Goal: Task Accomplishment & Management: Complete application form

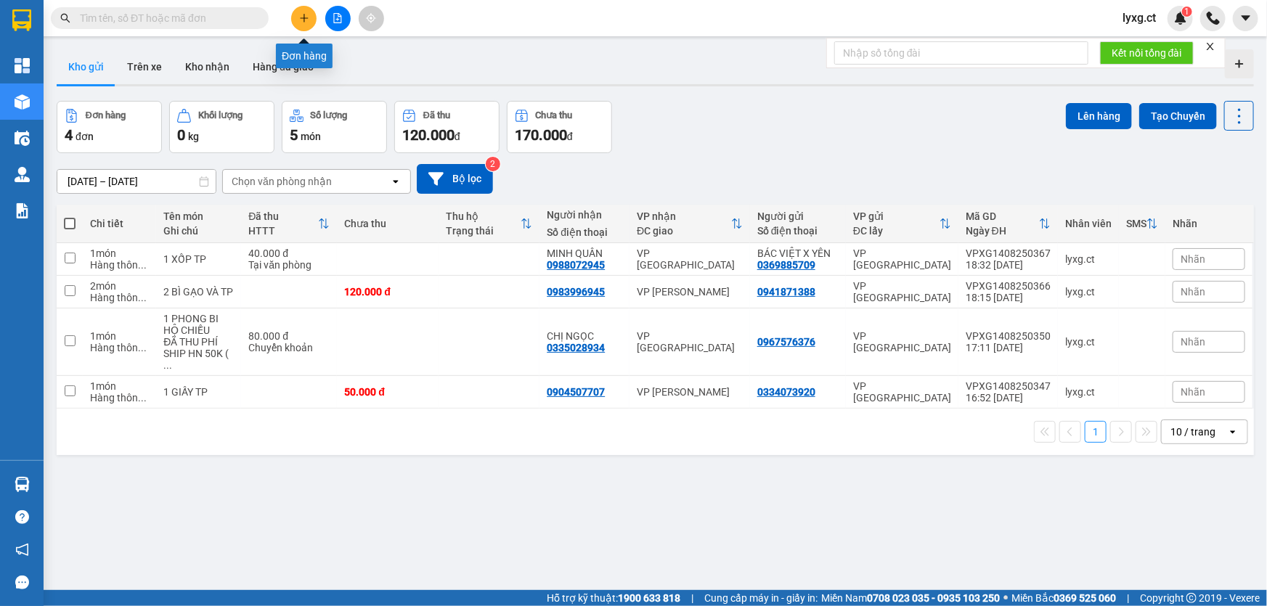
click at [304, 21] on icon "plus" at bounding box center [304, 18] width 1 height 8
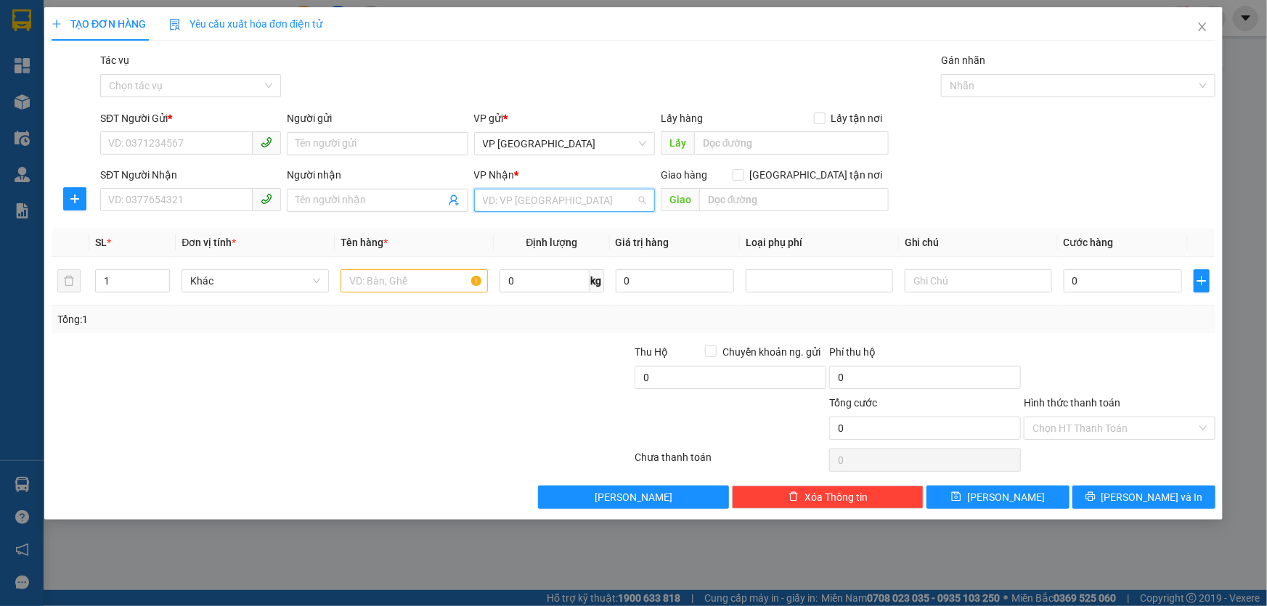
click at [558, 202] on input "search" at bounding box center [559, 201] width 153 height 22
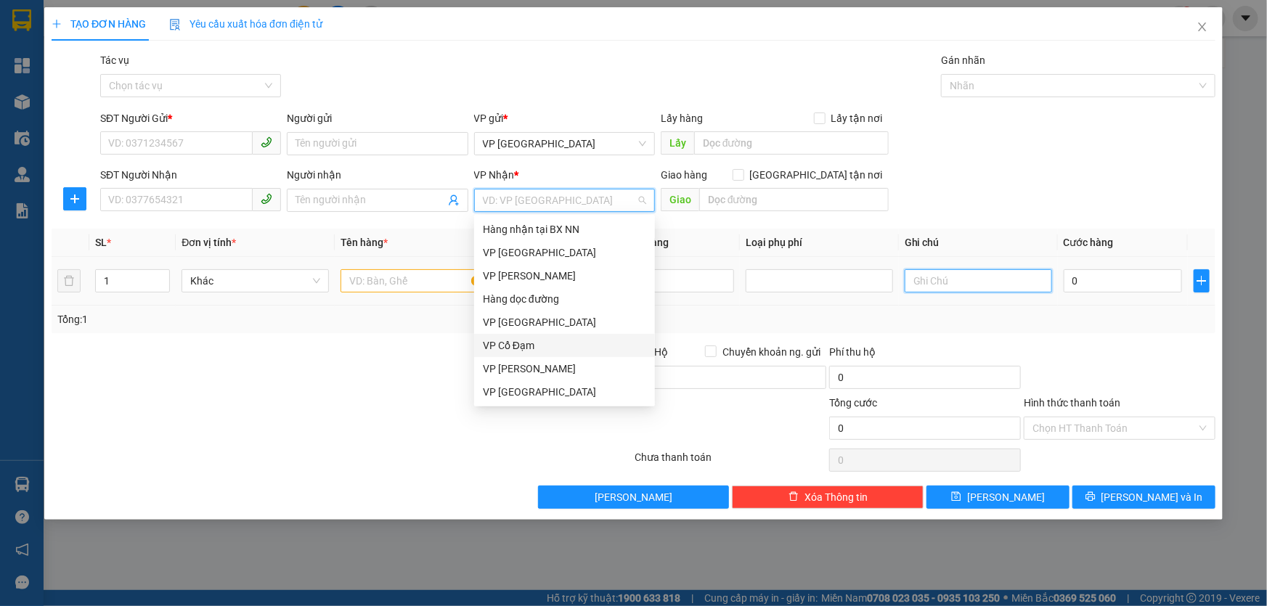
click at [974, 277] on input "text" at bounding box center [978, 280] width 147 height 23
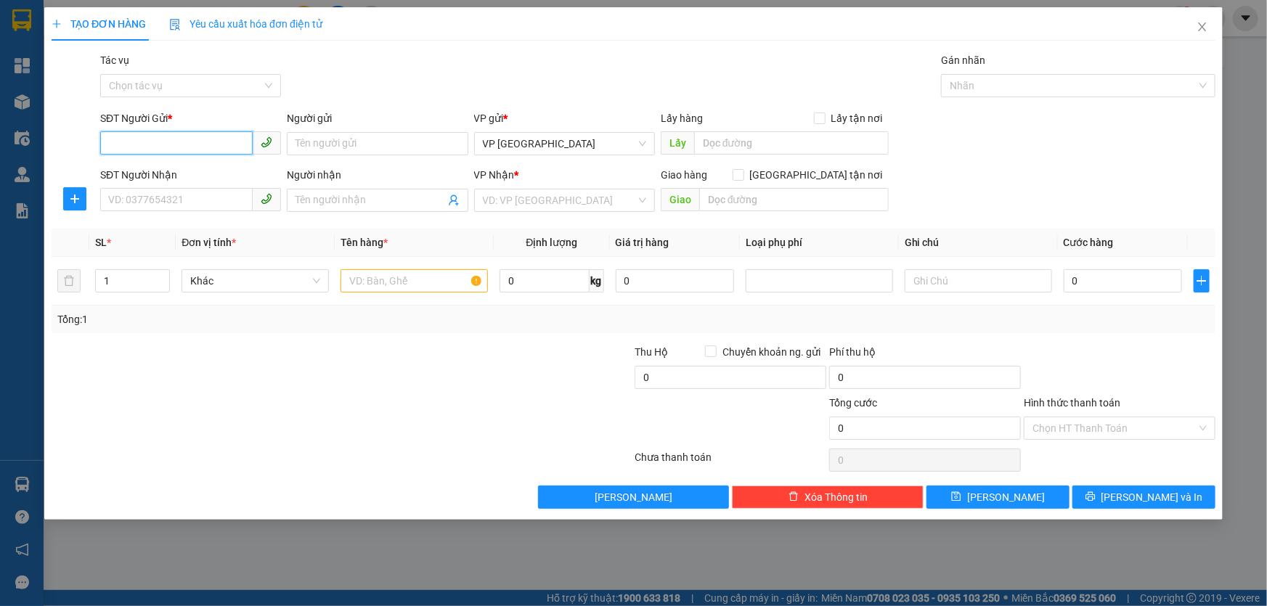
click at [200, 145] on input "SĐT Người Gửi *" at bounding box center [176, 142] width 153 height 23
click at [569, 203] on input "search" at bounding box center [559, 201] width 153 height 22
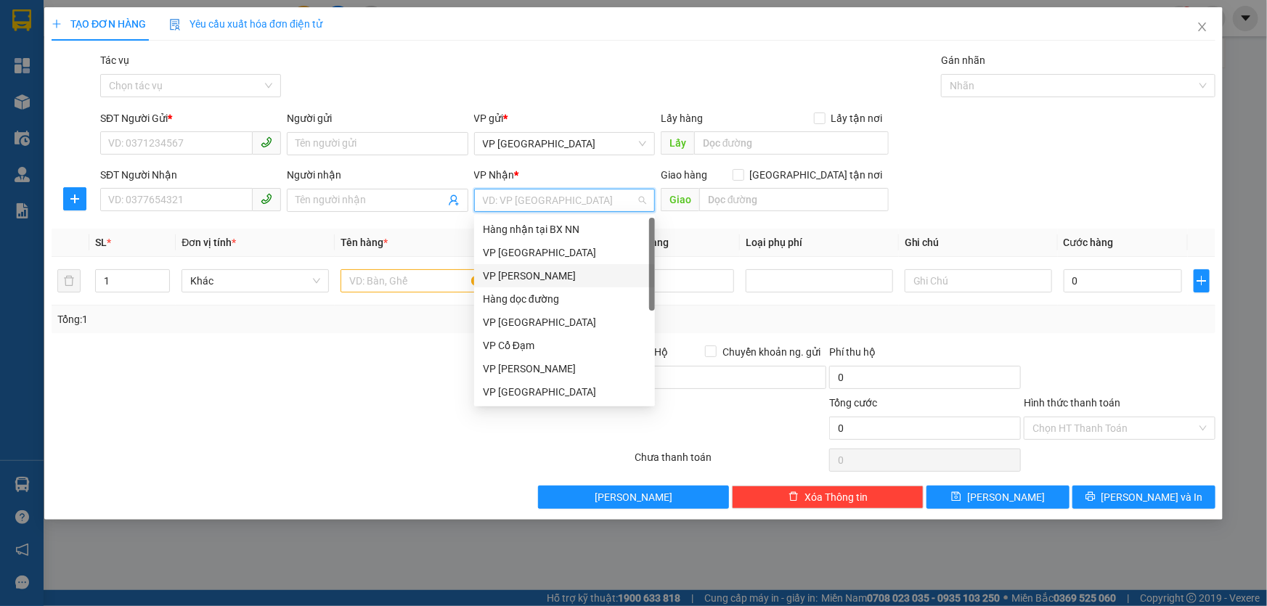
click at [516, 277] on div "VP [PERSON_NAME]" at bounding box center [564, 276] width 163 height 16
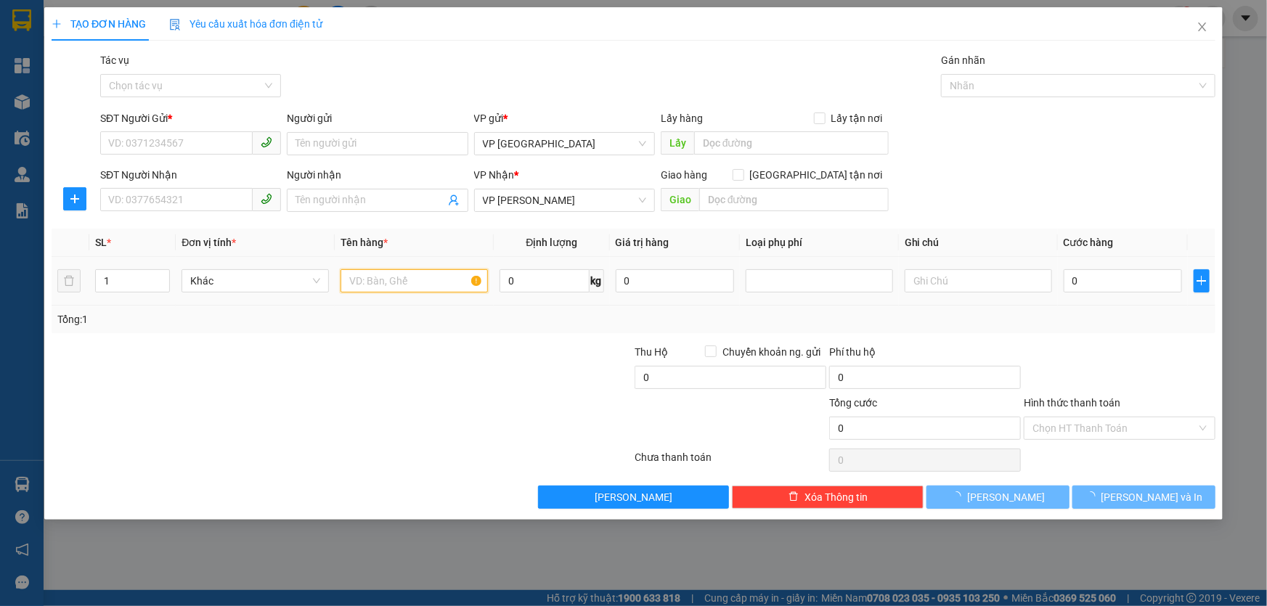
click at [426, 281] on input "text" at bounding box center [414, 280] width 147 height 23
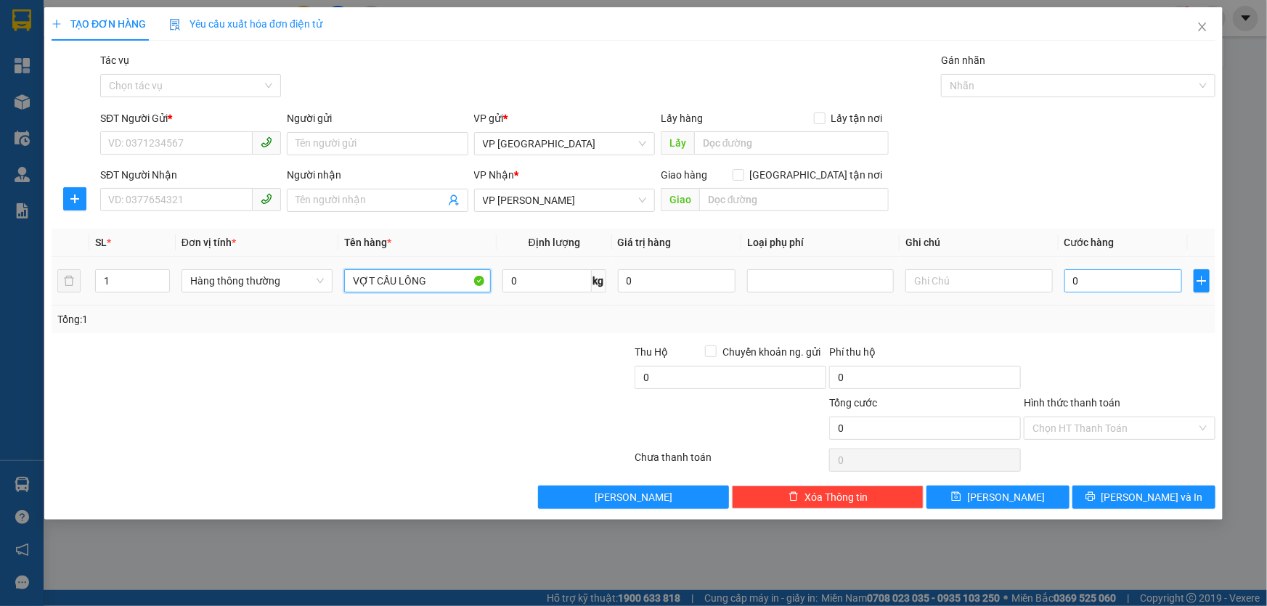
type input "VỢT CẦU LÔNG"
click at [1121, 276] on input "0" at bounding box center [1124, 280] width 118 height 23
click at [188, 133] on input "SĐT Người Gửi *" at bounding box center [176, 142] width 153 height 23
click at [171, 139] on input "SĐT Người Gửi *" at bounding box center [176, 142] width 153 height 23
click at [175, 134] on input "SĐT Người Gửi *" at bounding box center [176, 142] width 153 height 23
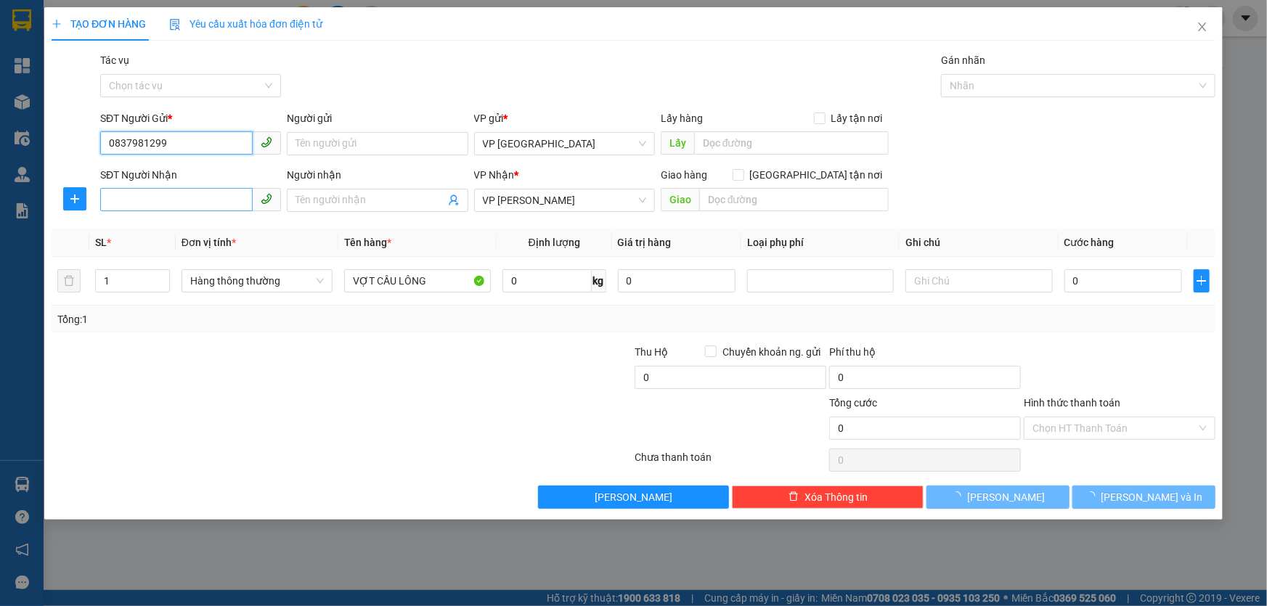
type input "0837981299"
click at [176, 193] on input "SĐT Người Nhận" at bounding box center [176, 199] width 153 height 23
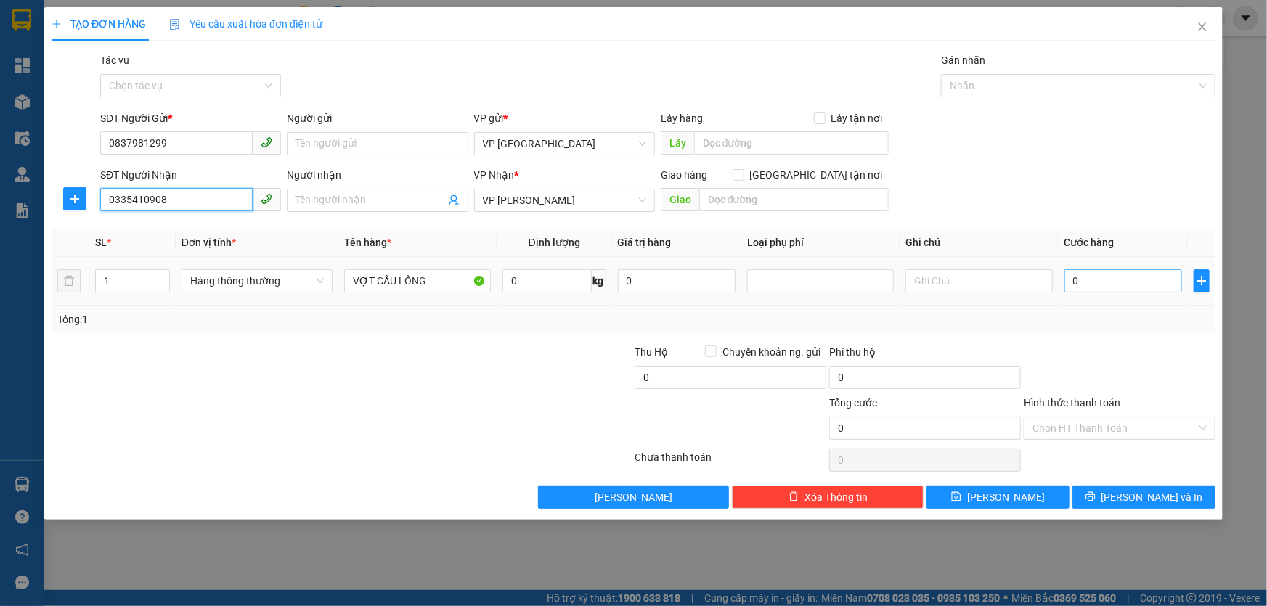
type input "0335410908"
click at [1123, 275] on input "0" at bounding box center [1124, 280] width 118 height 23
click at [362, 195] on input "Người nhận" at bounding box center [370, 200] width 149 height 16
type input "ANH CỘNG"
drag, startPoint x: 380, startPoint y: 147, endPoint x: 631, endPoint y: 231, distance: 264.8
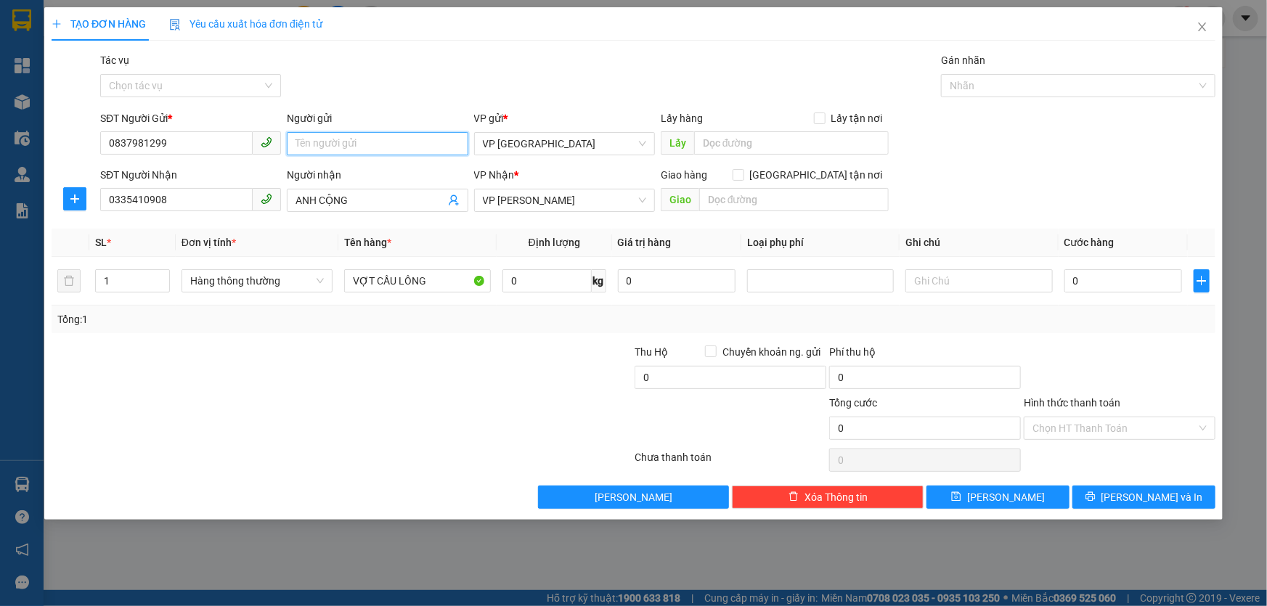
click at [381, 147] on input "Người gửi" at bounding box center [377, 143] width 181 height 23
click at [1098, 285] on input "0" at bounding box center [1124, 280] width 118 height 23
type input "4"
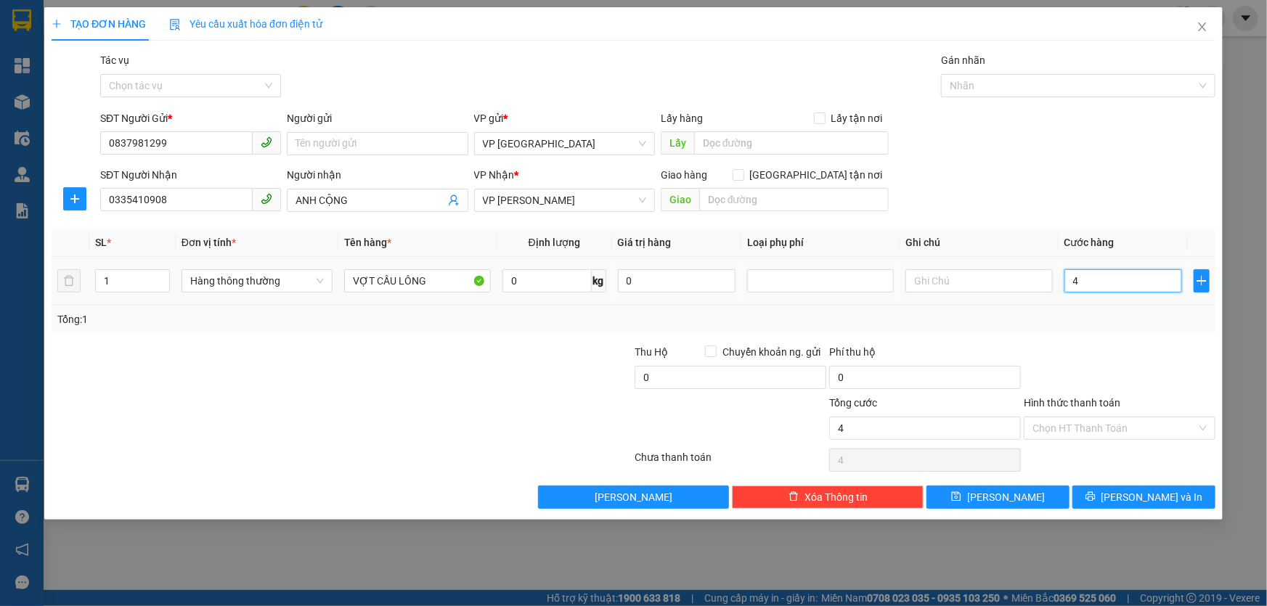
type input "40"
type input "40.000"
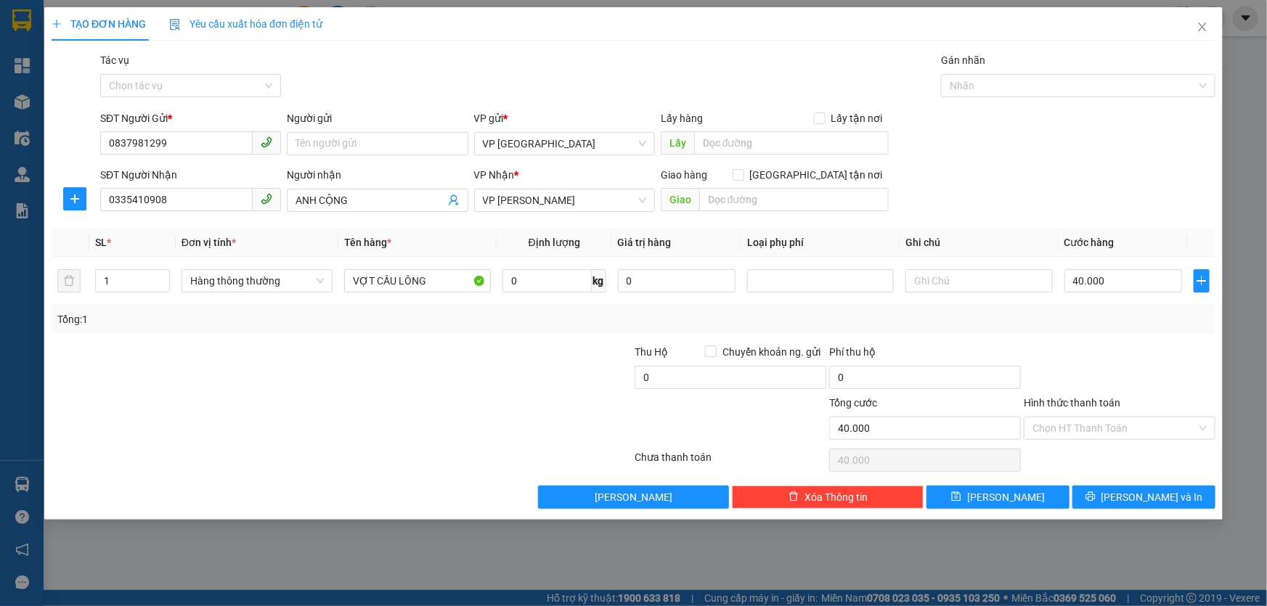
click at [1159, 338] on div "Transit Pickup Surcharge Ids Transit Deliver Surcharge Ids Transit Deliver Surc…" at bounding box center [634, 280] width 1164 height 457
click at [1140, 426] on input "Hình thức thanh toán" at bounding box center [1115, 429] width 164 height 22
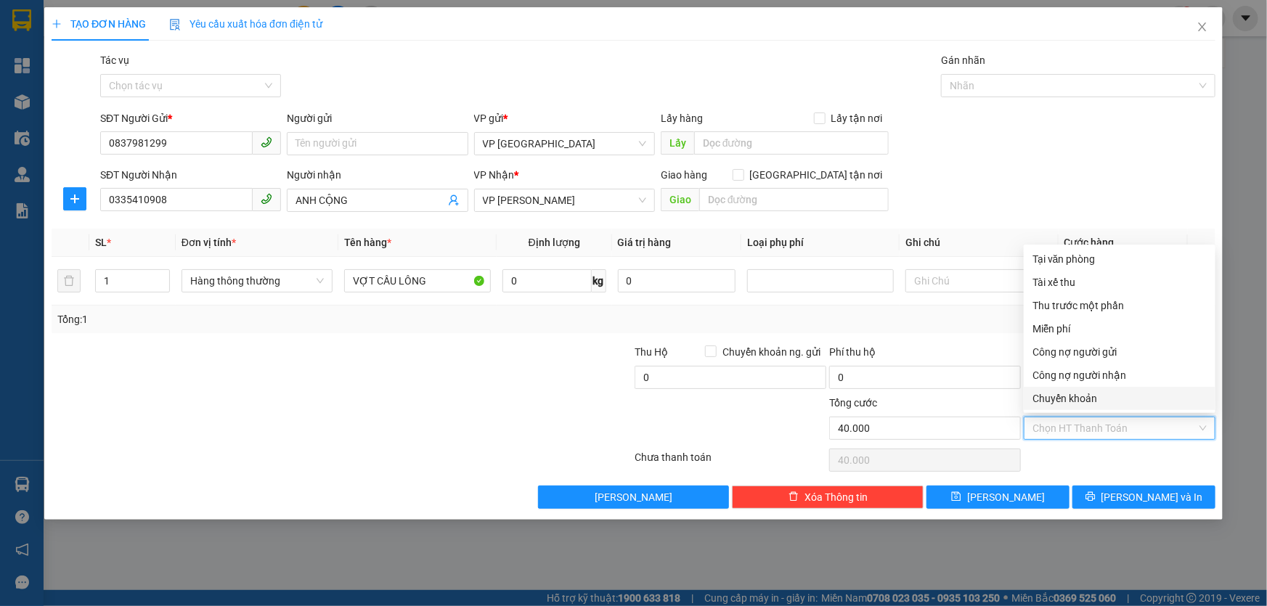
click at [1092, 397] on div "Chuyển khoản" at bounding box center [1120, 399] width 174 height 16
type input "0"
click at [1096, 494] on icon "printer" at bounding box center [1091, 497] width 10 height 10
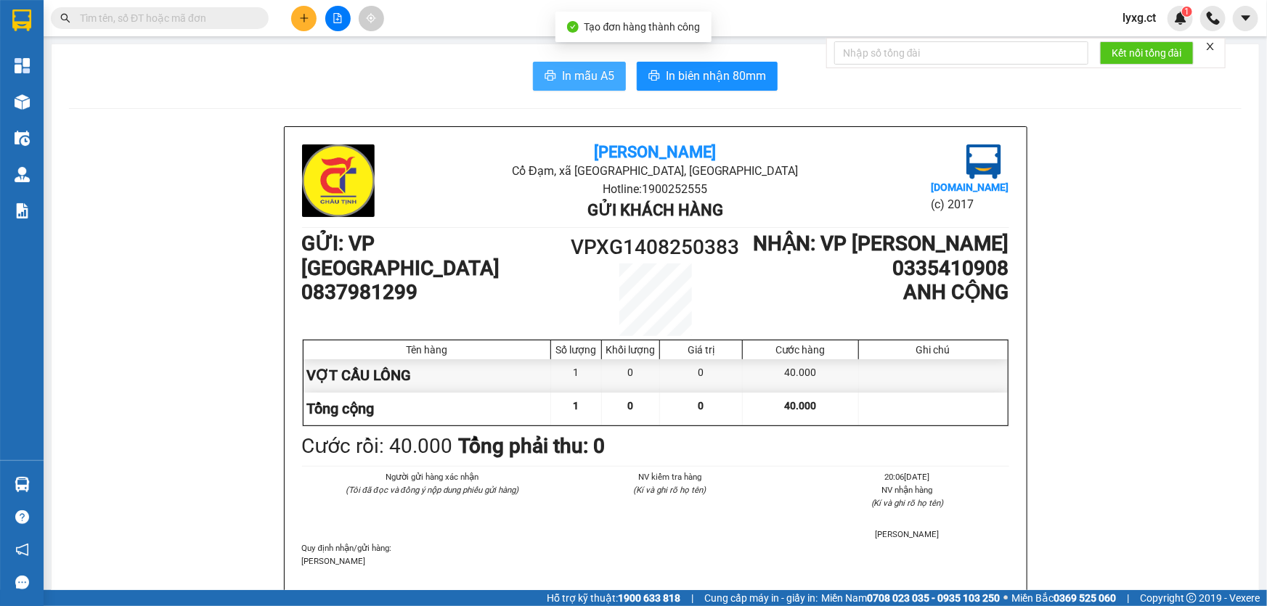
click at [589, 82] on span "In mẫu A5" at bounding box center [588, 76] width 52 height 18
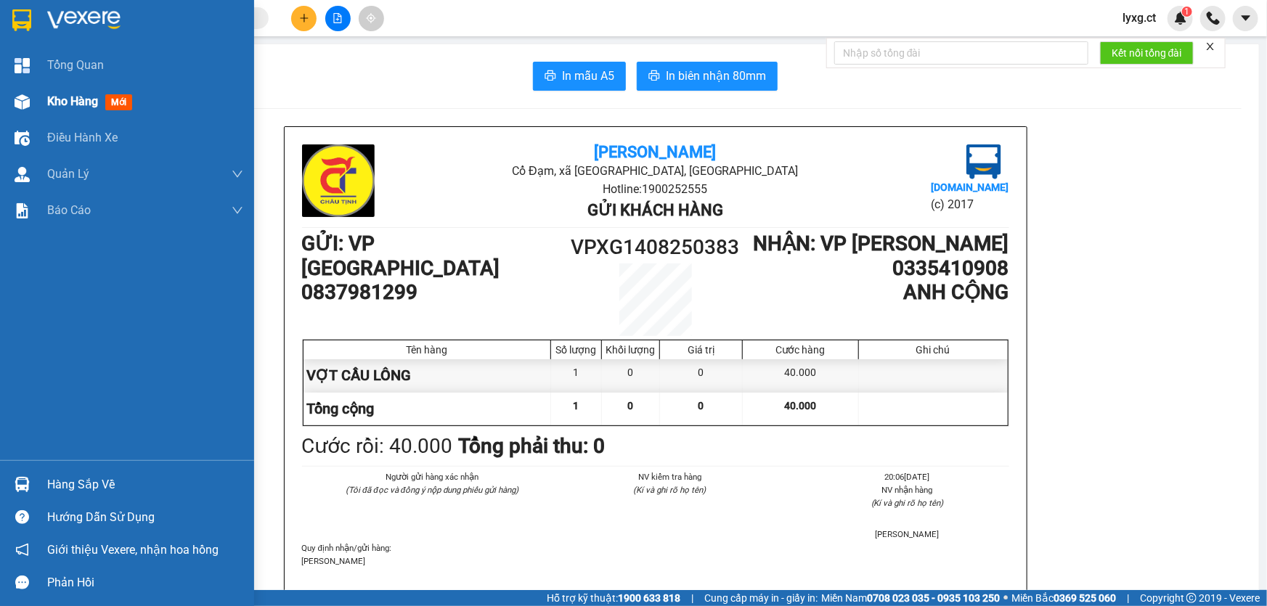
click at [46, 102] on div "Kho hàng mới" at bounding box center [127, 102] width 254 height 36
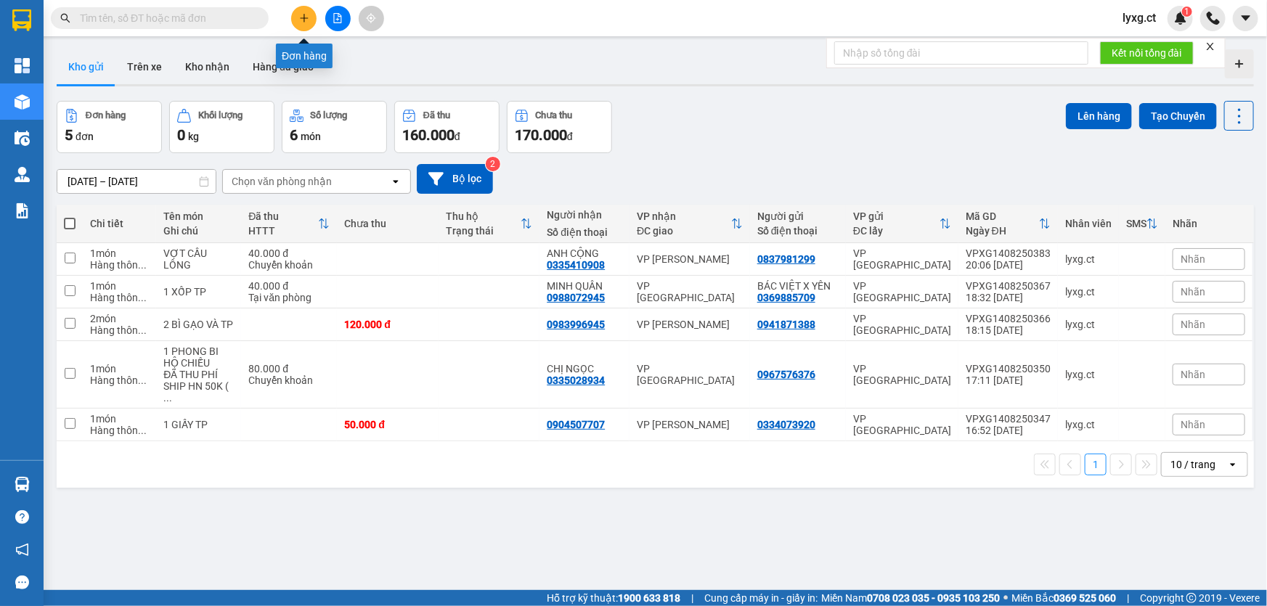
click at [314, 18] on button at bounding box center [303, 18] width 25 height 25
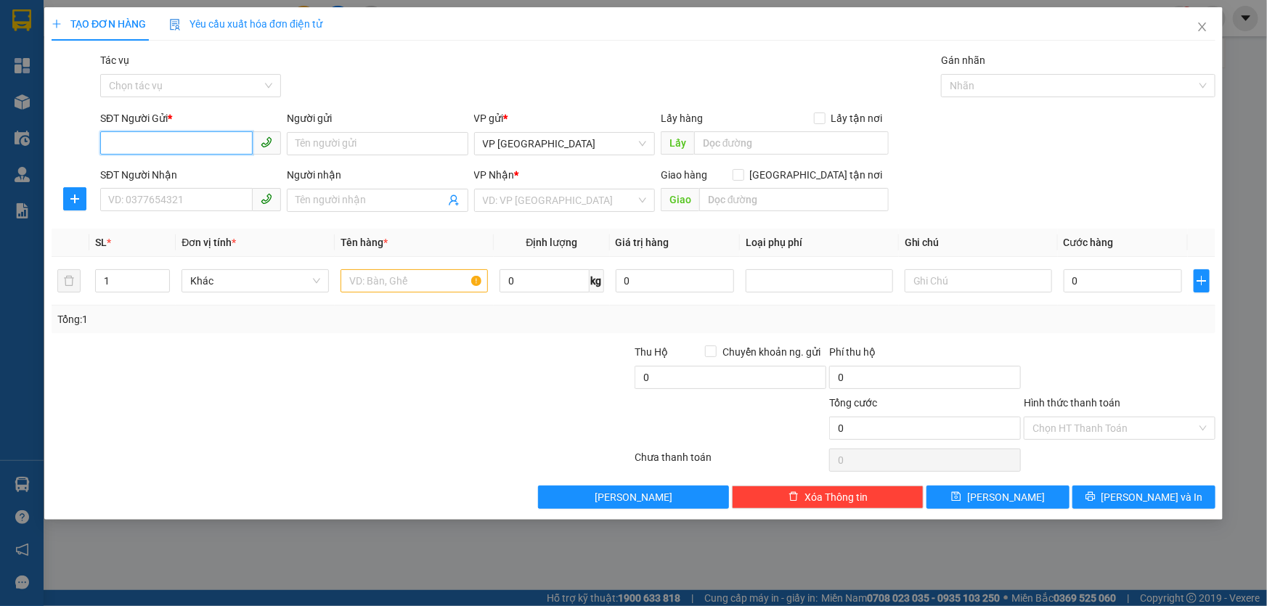
click at [158, 142] on input "SĐT Người Gửi *" at bounding box center [176, 142] width 153 height 23
type input "0934546678"
click at [203, 171] on div "0934546678 - [PERSON_NAME]" at bounding box center [190, 173] width 163 height 16
type input "[PERSON_NAME]"
type input "0904021717"
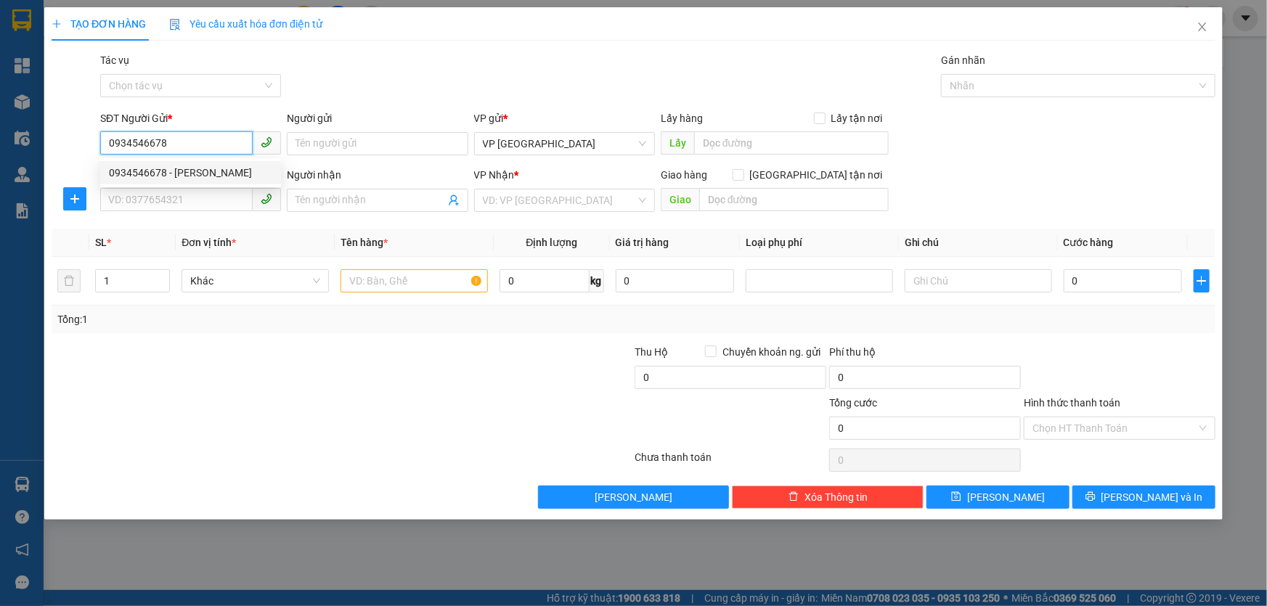
type input "BÀ LÝ"
type input "40.000"
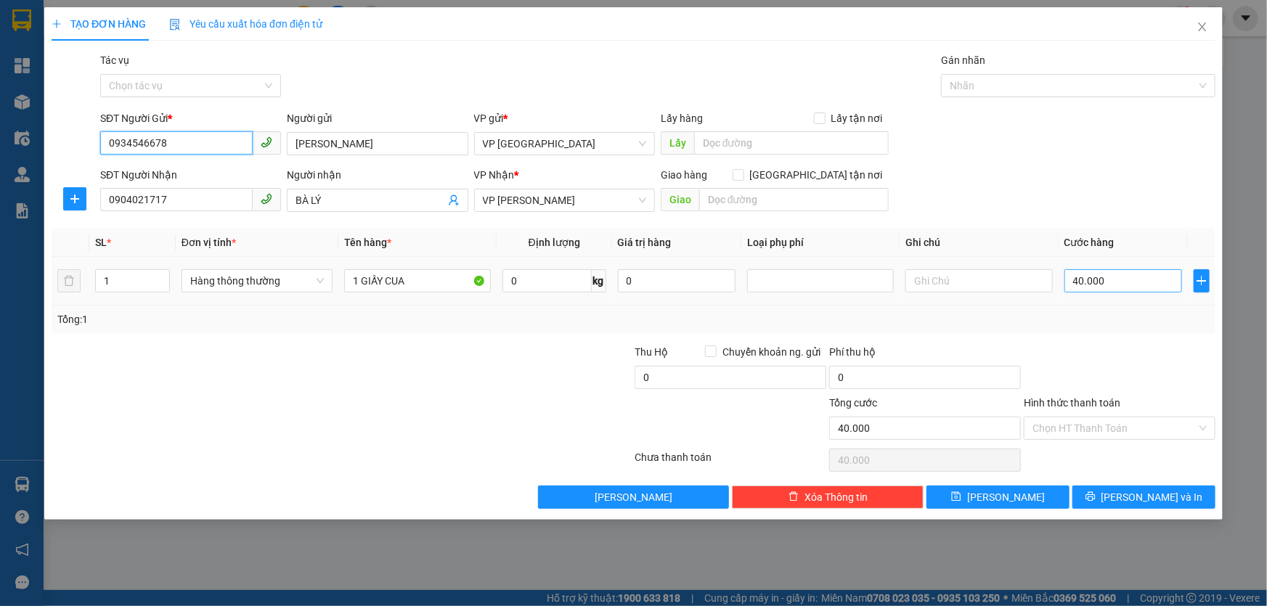
type input "0934546678"
click at [1139, 283] on input "40.000" at bounding box center [1124, 280] width 118 height 23
type input "0"
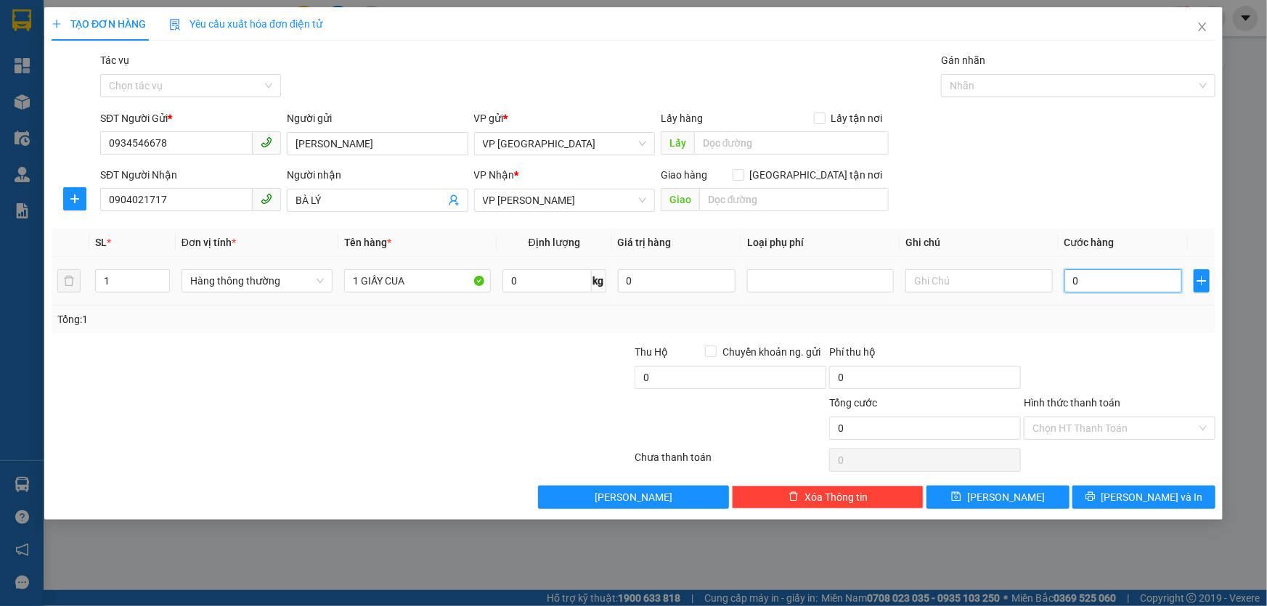
type input "3"
type input "03"
type input "30"
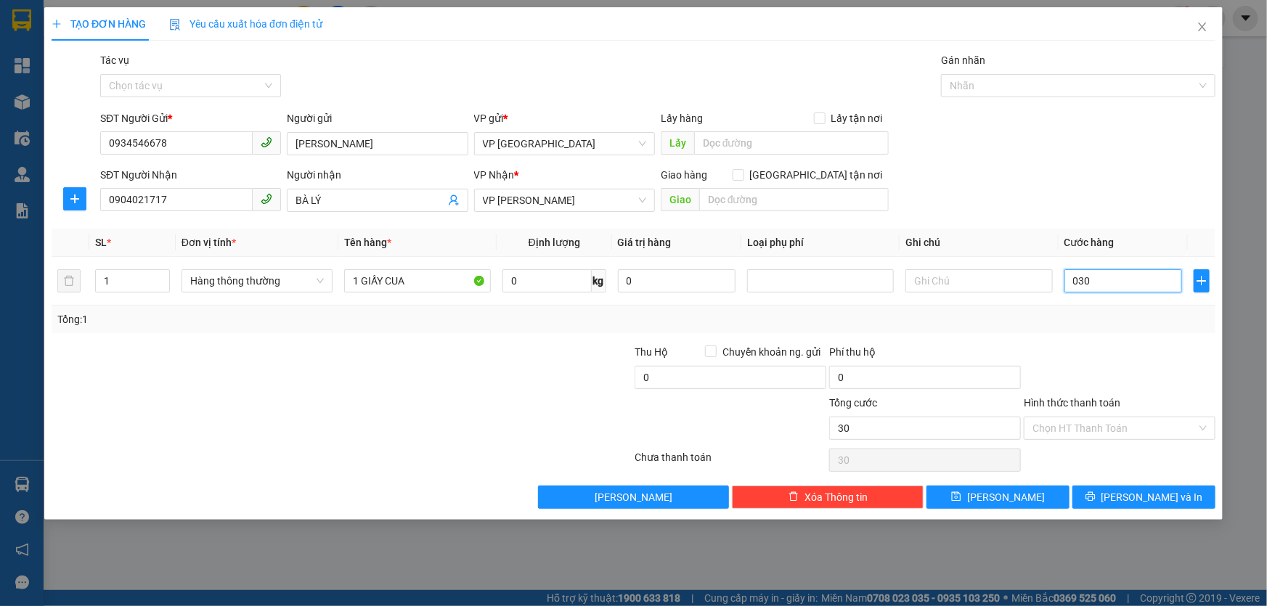
type input "030"
type input "30.000"
click at [1118, 325] on div "Tổng: 1" at bounding box center [633, 320] width 1153 height 16
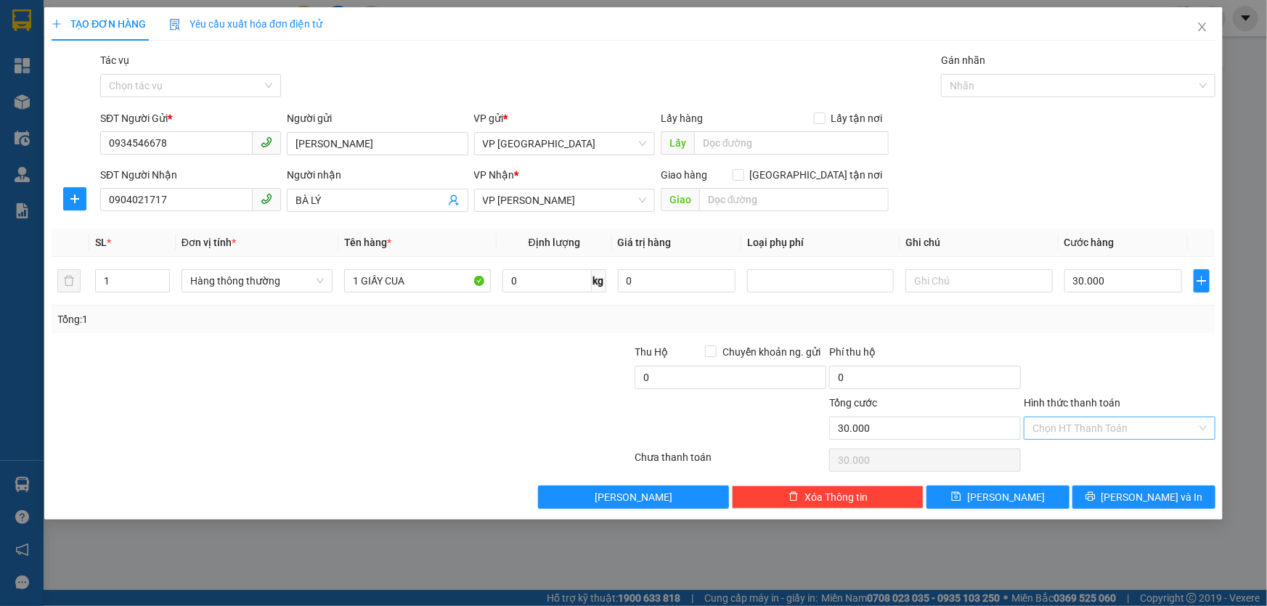
click at [1131, 431] on input "Hình thức thanh toán" at bounding box center [1115, 429] width 164 height 22
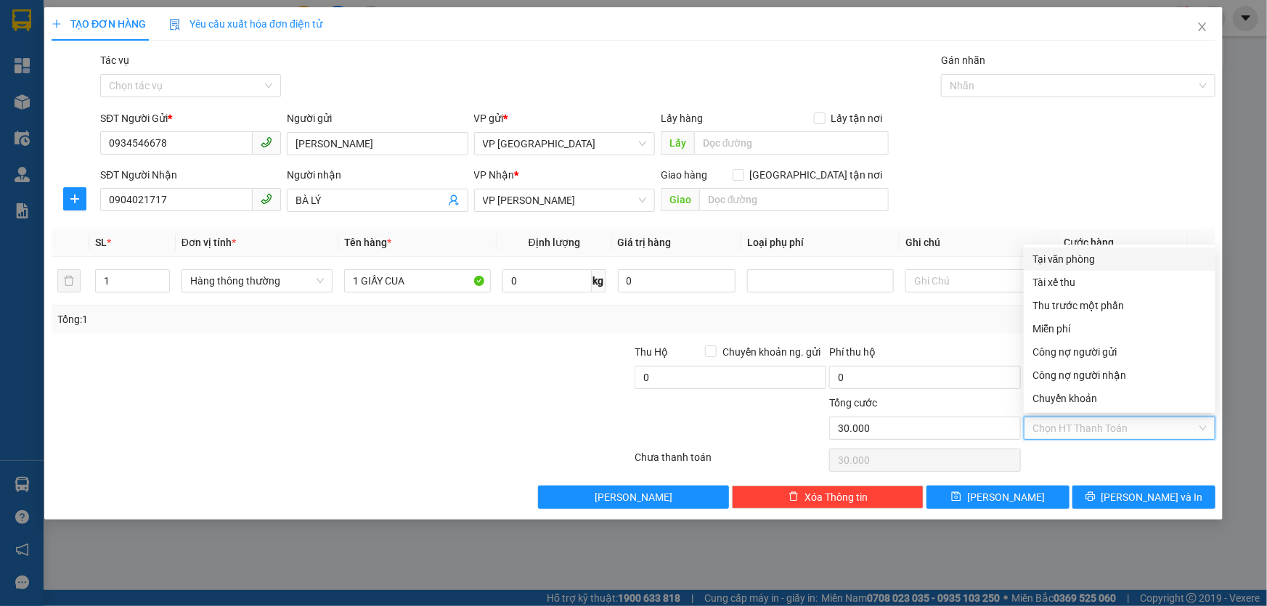
click at [1065, 256] on div "Tại văn phòng" at bounding box center [1120, 259] width 174 height 16
type input "0"
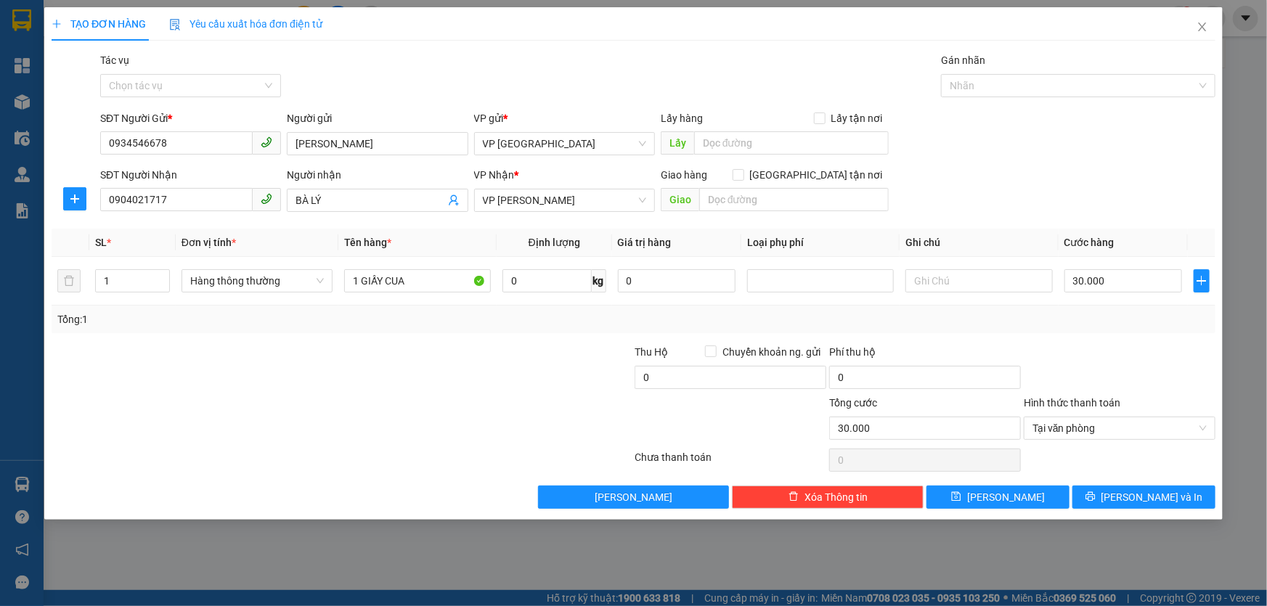
click at [23, 70] on div "TẠO ĐƠN HÀNG Yêu cầu xuất hóa đơn điện tử Transit Pickup Surcharge Ids Transit …" at bounding box center [633, 303] width 1267 height 606
click at [1155, 500] on span "[PERSON_NAME] và In" at bounding box center [1153, 497] width 102 height 16
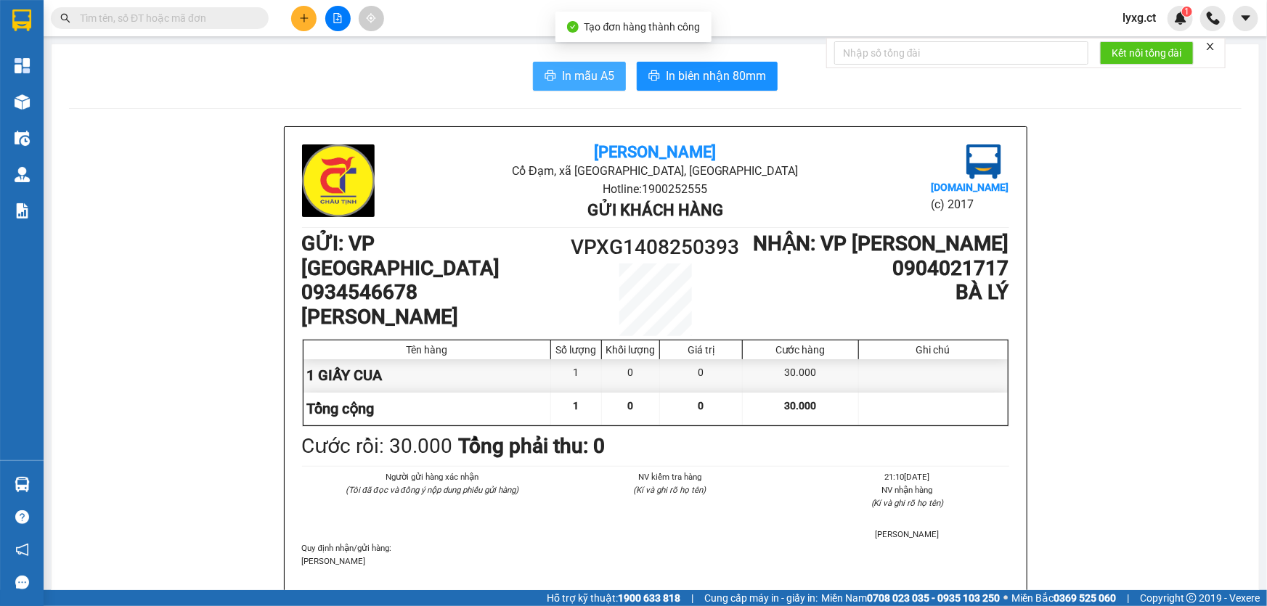
click at [574, 79] on span "In mẫu A5" at bounding box center [588, 76] width 52 height 18
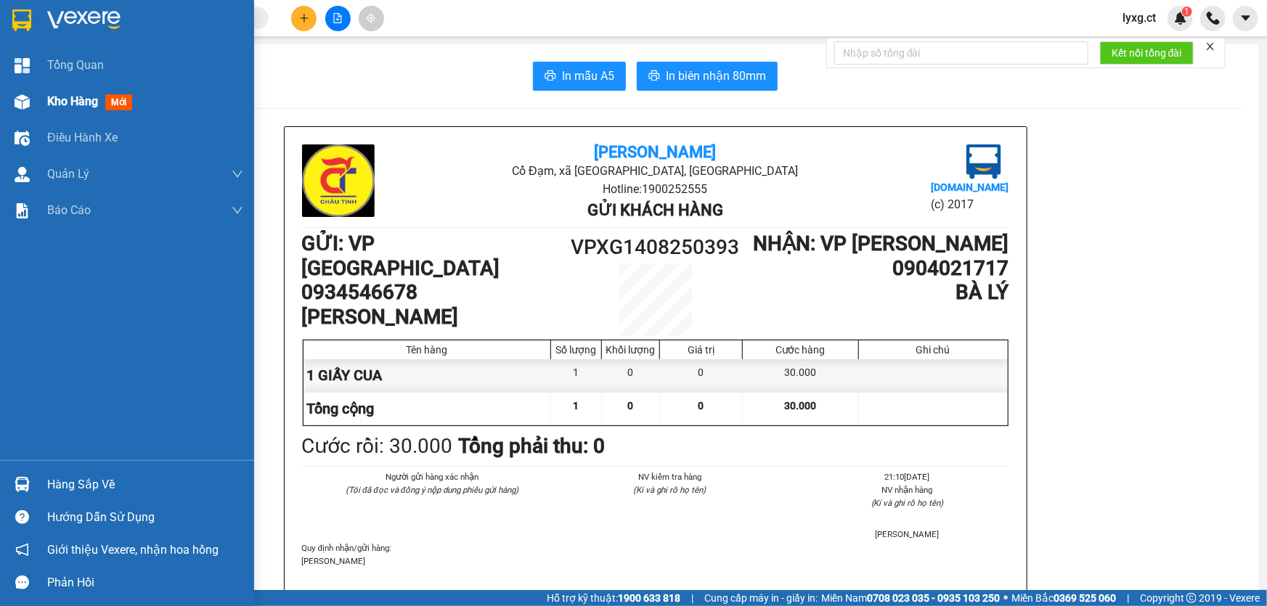
click at [68, 103] on span "Kho hàng" at bounding box center [72, 101] width 51 height 14
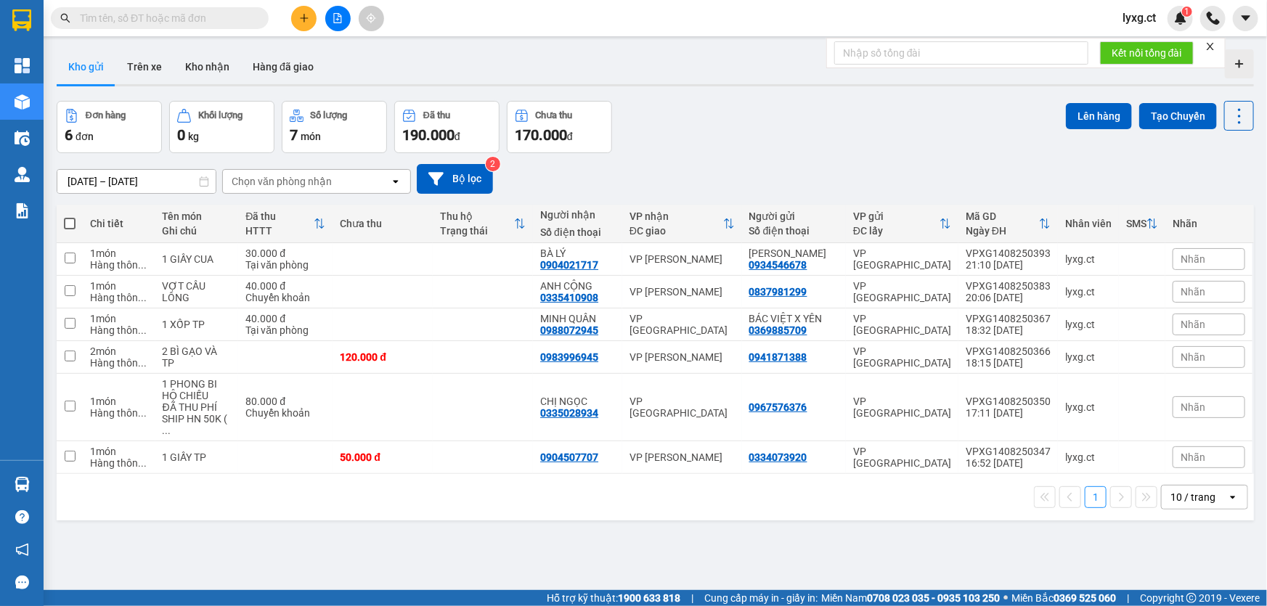
click at [180, 17] on input "text" at bounding box center [165, 18] width 171 height 16
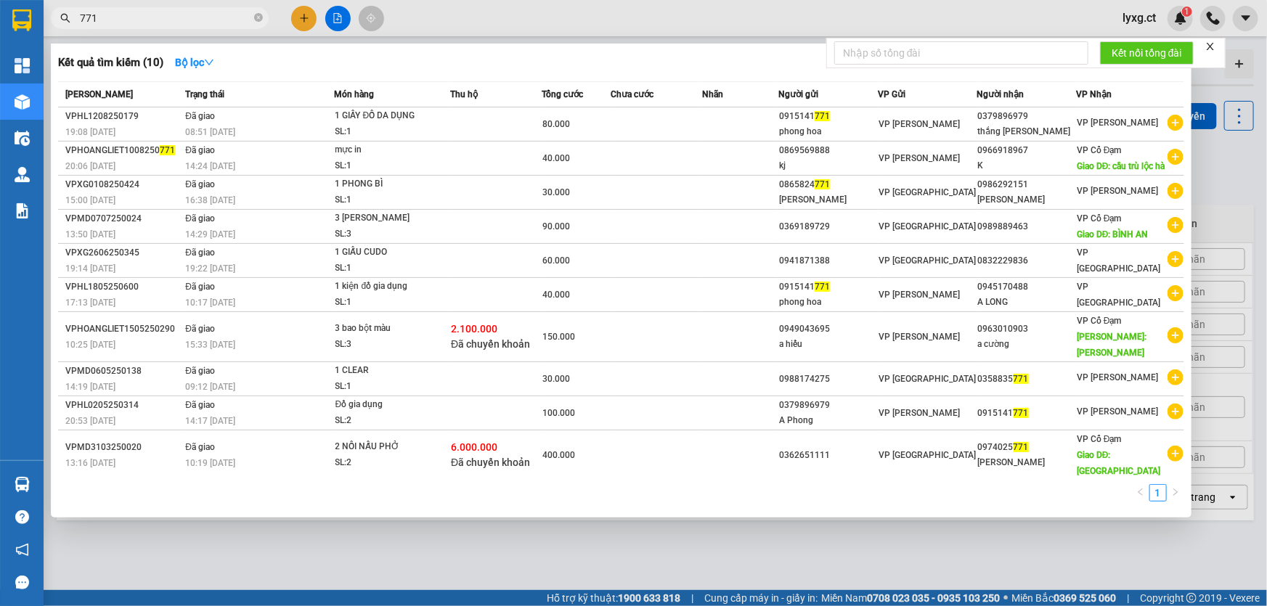
type input "771"
click at [343, 552] on div at bounding box center [633, 303] width 1267 height 606
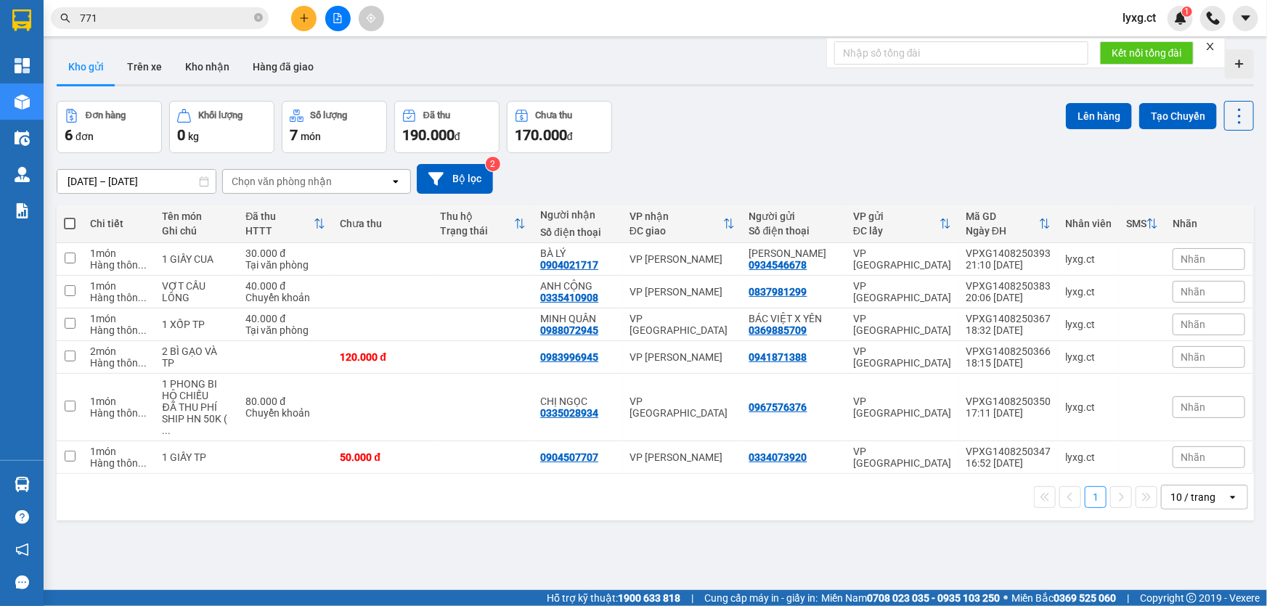
click at [69, 224] on span at bounding box center [70, 224] width 12 height 12
click at [70, 216] on input "checkbox" at bounding box center [70, 216] width 0 height 0
checkbox input "true"
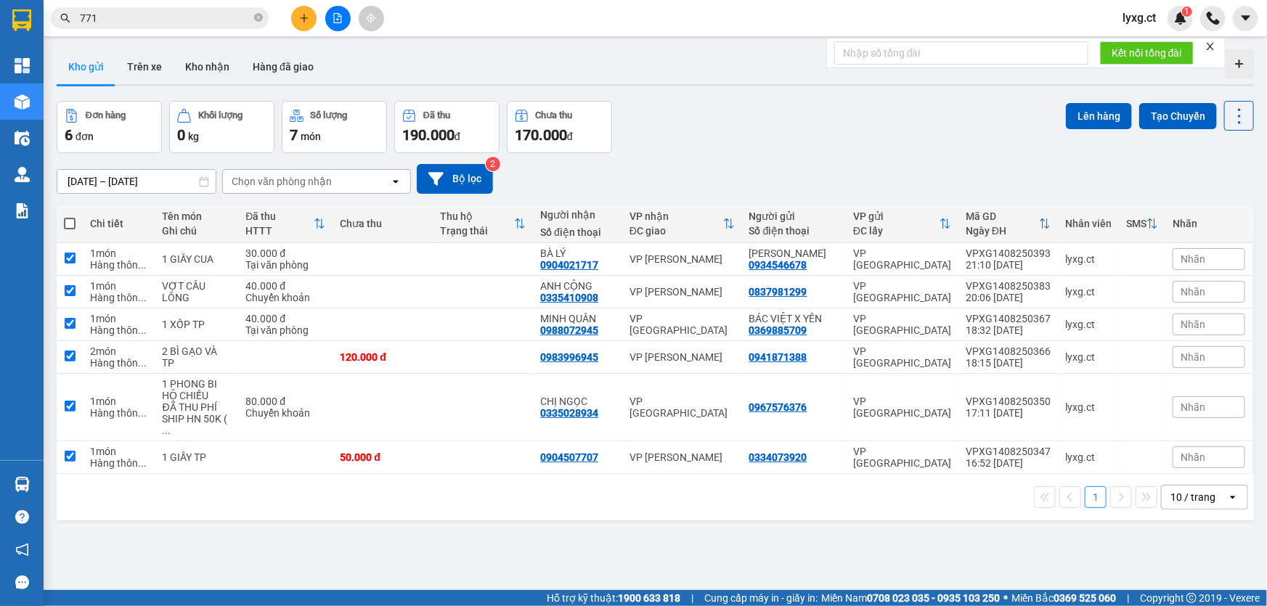
checkbox input "true"
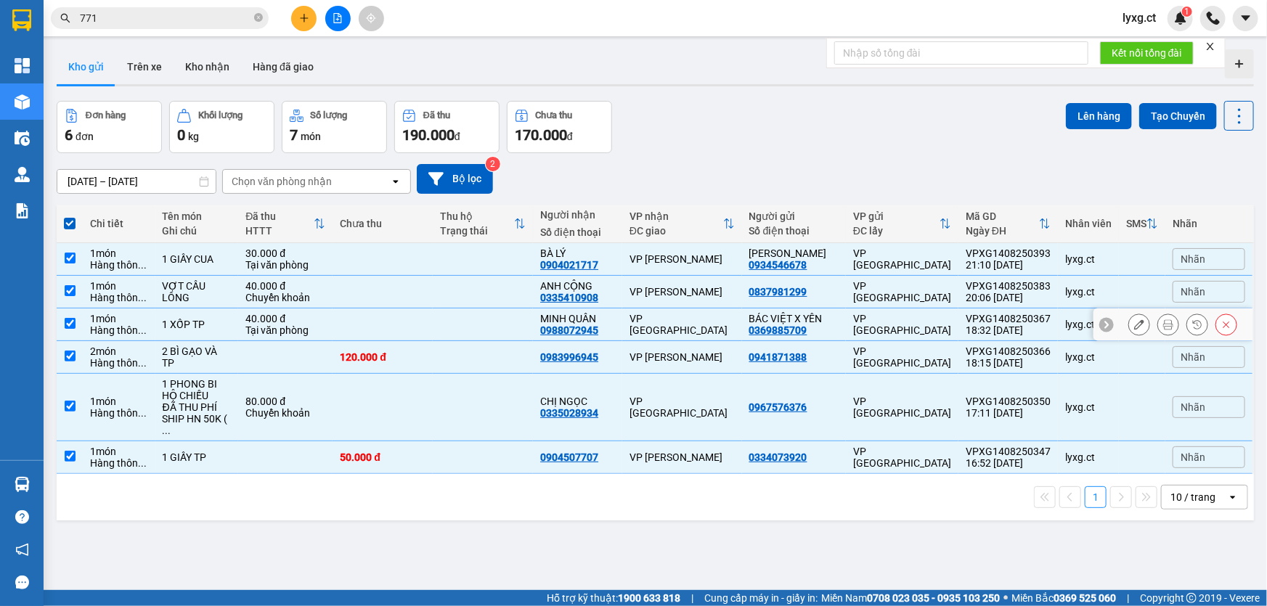
click at [66, 322] on input "checkbox" at bounding box center [70, 323] width 11 height 11
checkbox input "false"
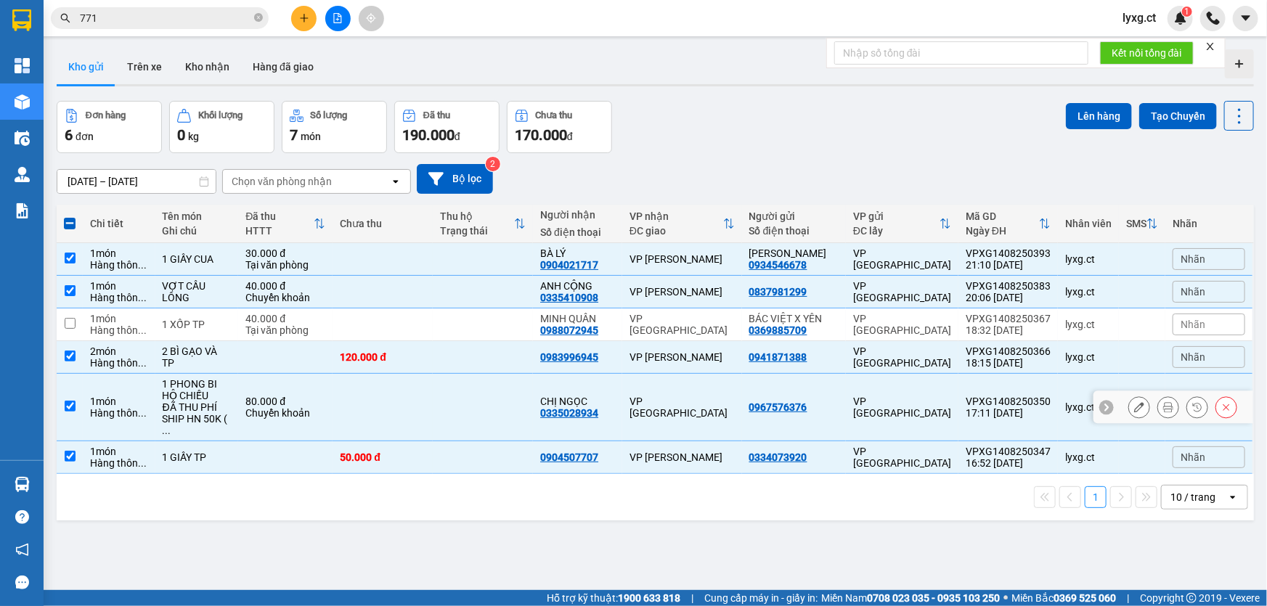
click at [68, 401] on input "checkbox" at bounding box center [70, 406] width 11 height 11
checkbox input "false"
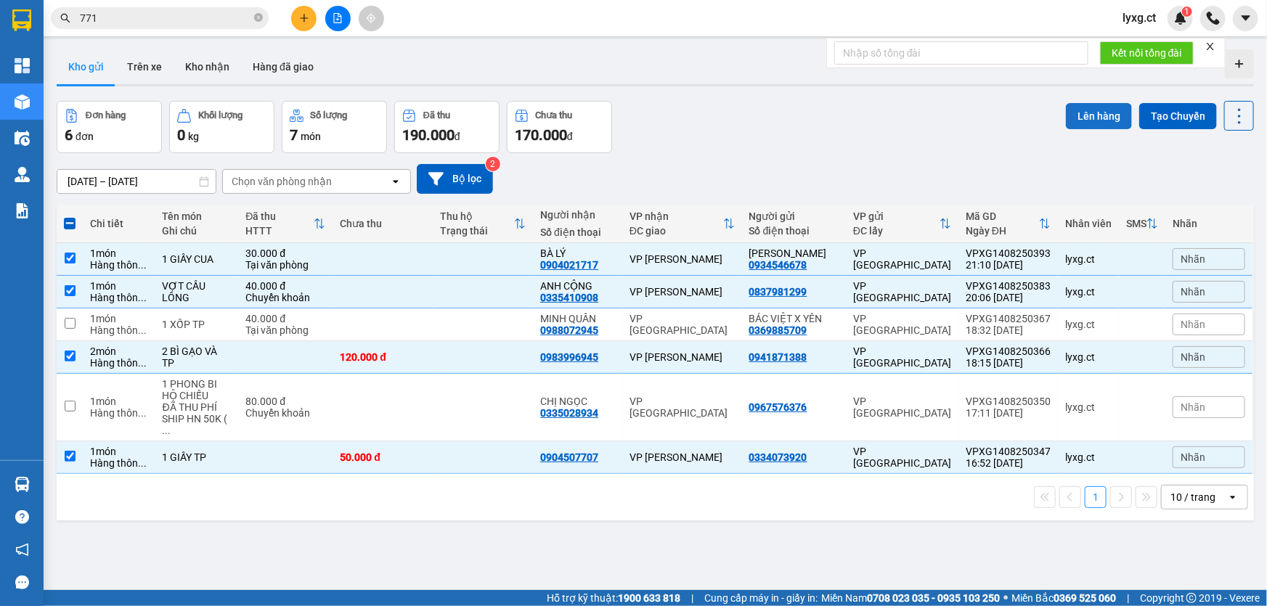
click at [1089, 116] on button "Lên hàng" at bounding box center [1099, 116] width 66 height 26
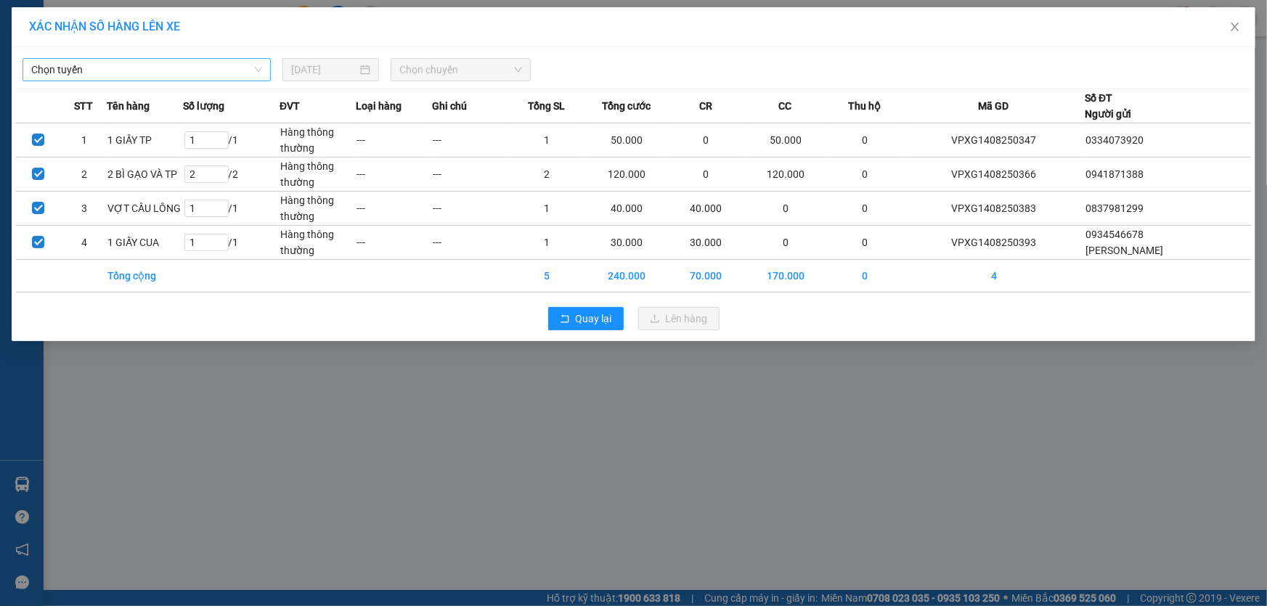
click at [243, 65] on span "Chọn tuyến" at bounding box center [146, 70] width 231 height 22
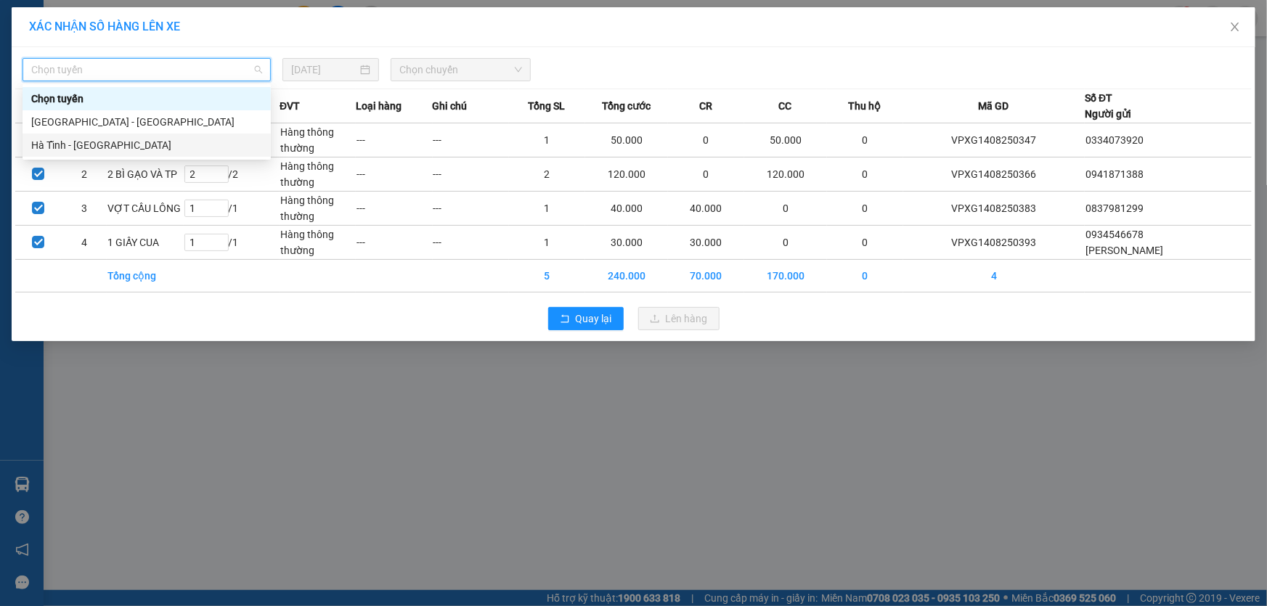
drag, startPoint x: 78, startPoint y: 147, endPoint x: 206, endPoint y: 128, distance: 129.3
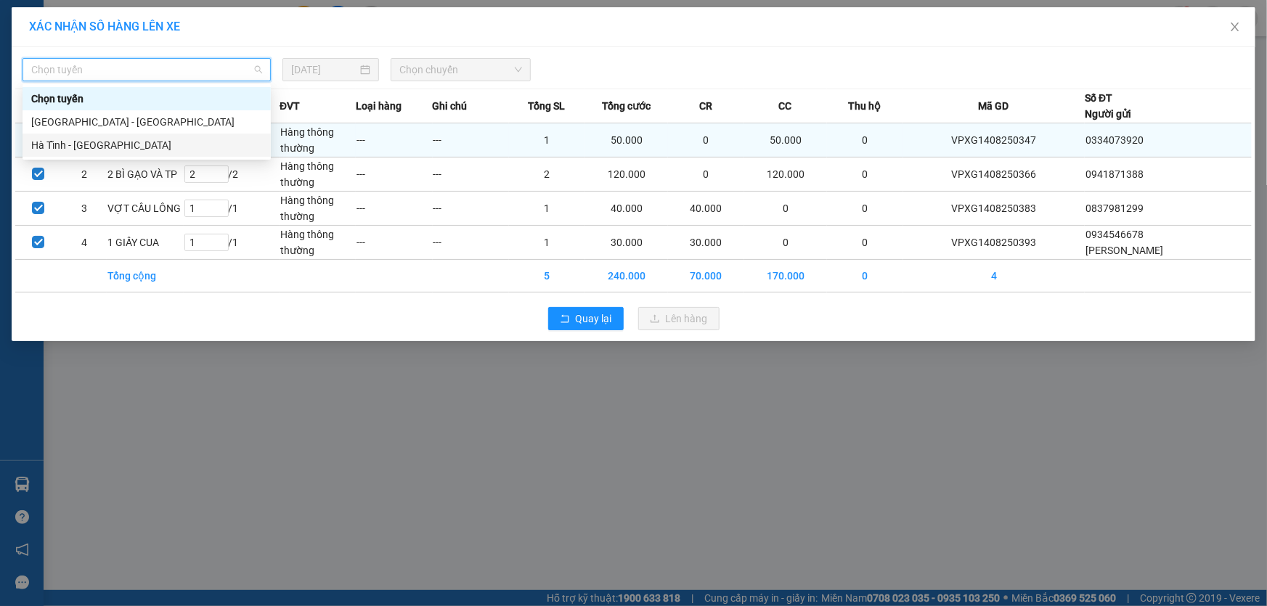
click at [78, 148] on div "Hà Tĩnh - [GEOGRAPHIC_DATA]" at bounding box center [146, 145] width 231 height 16
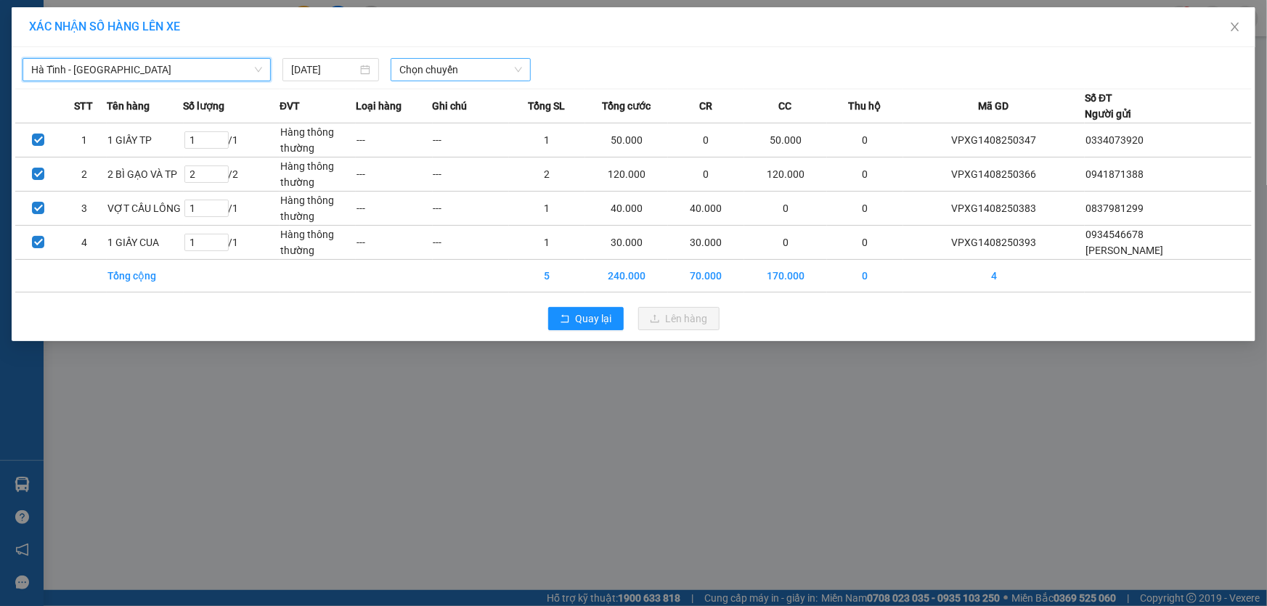
click at [451, 73] on span "Chọn chuyến" at bounding box center [460, 70] width 123 height 22
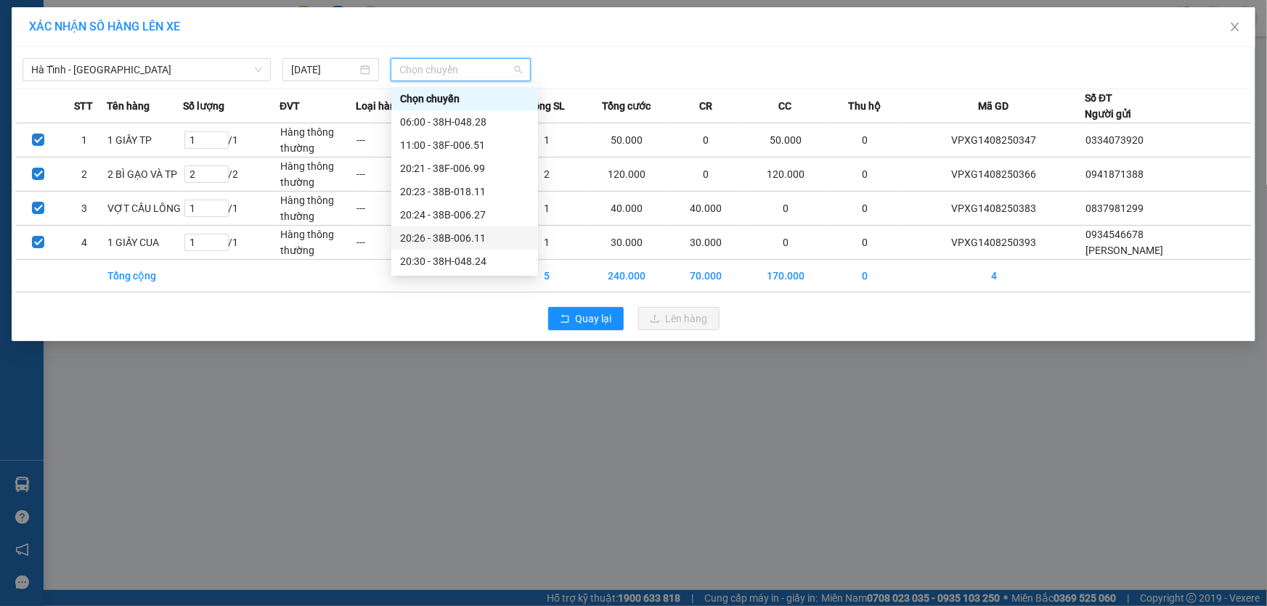
scroll to position [92, 0]
click at [478, 190] on div "21:00 - 38F-006.62" at bounding box center [464, 192] width 129 height 16
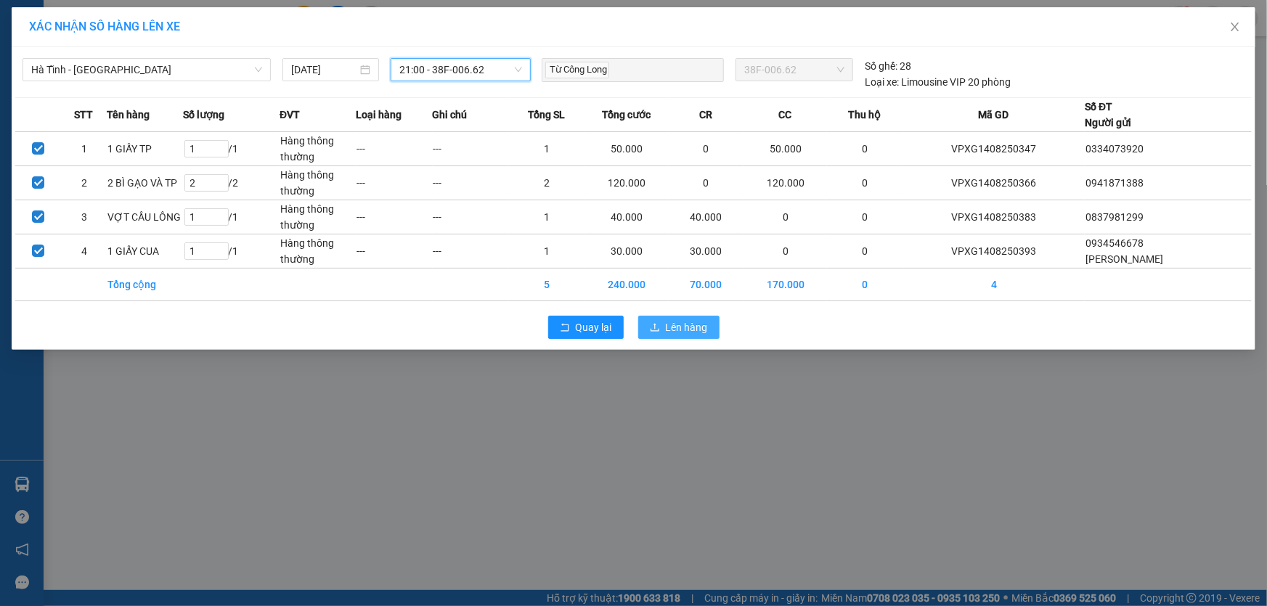
click at [686, 333] on span "Lên hàng" at bounding box center [687, 328] width 42 height 16
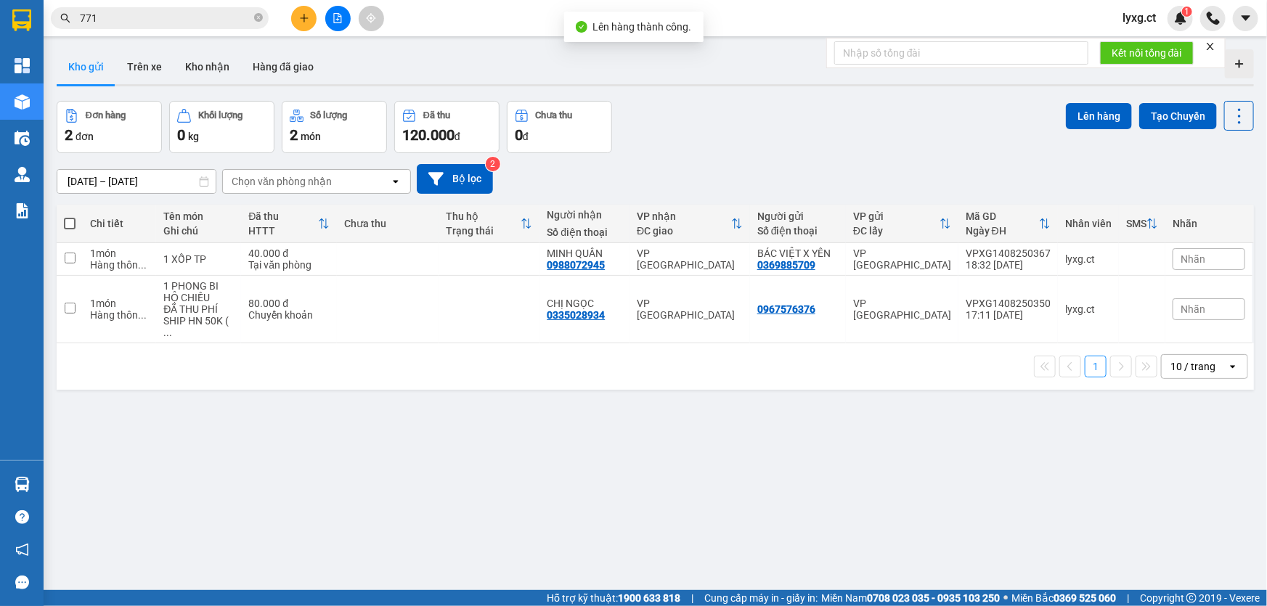
click at [68, 223] on span at bounding box center [70, 224] width 12 height 12
click at [70, 216] on input "checkbox" at bounding box center [70, 216] width 0 height 0
checkbox input "true"
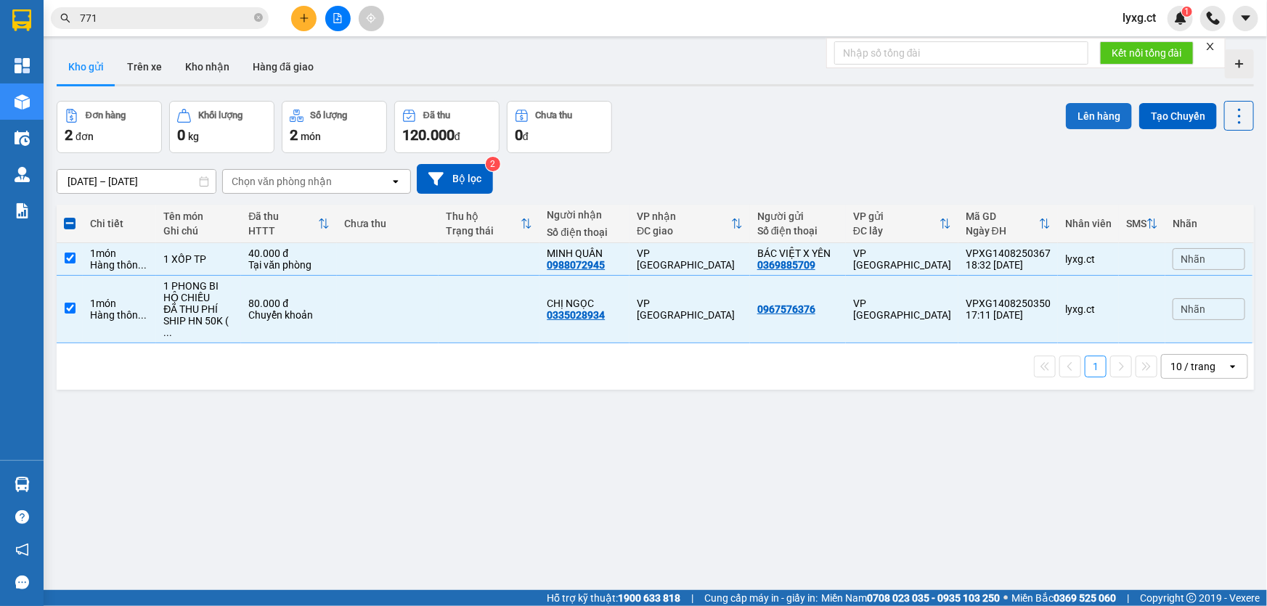
click at [1102, 118] on button "Lên hàng" at bounding box center [1099, 116] width 66 height 26
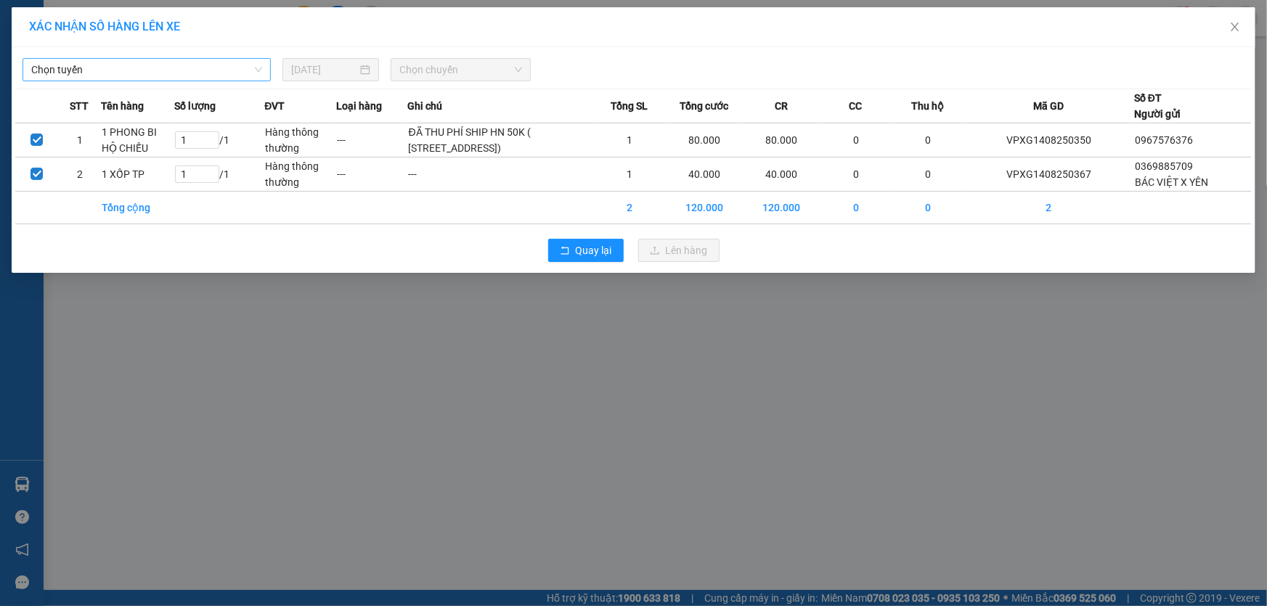
click at [239, 73] on span "Chọn tuyến" at bounding box center [146, 70] width 231 height 22
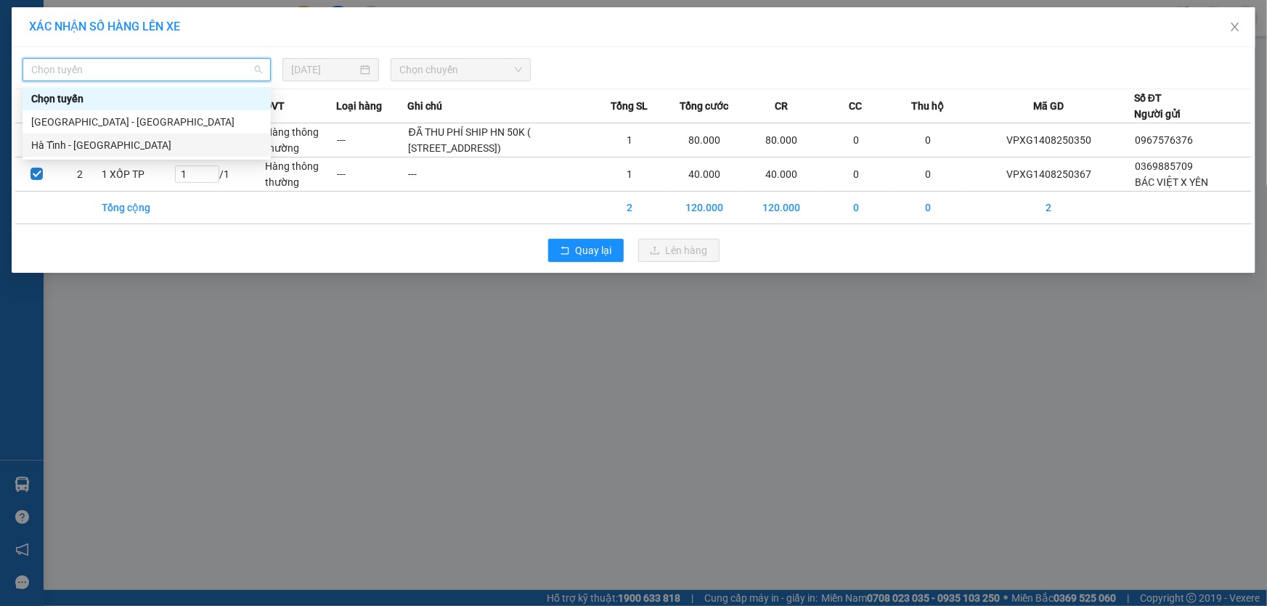
click at [77, 144] on div "Hà Tĩnh - [GEOGRAPHIC_DATA]" at bounding box center [146, 145] width 231 height 16
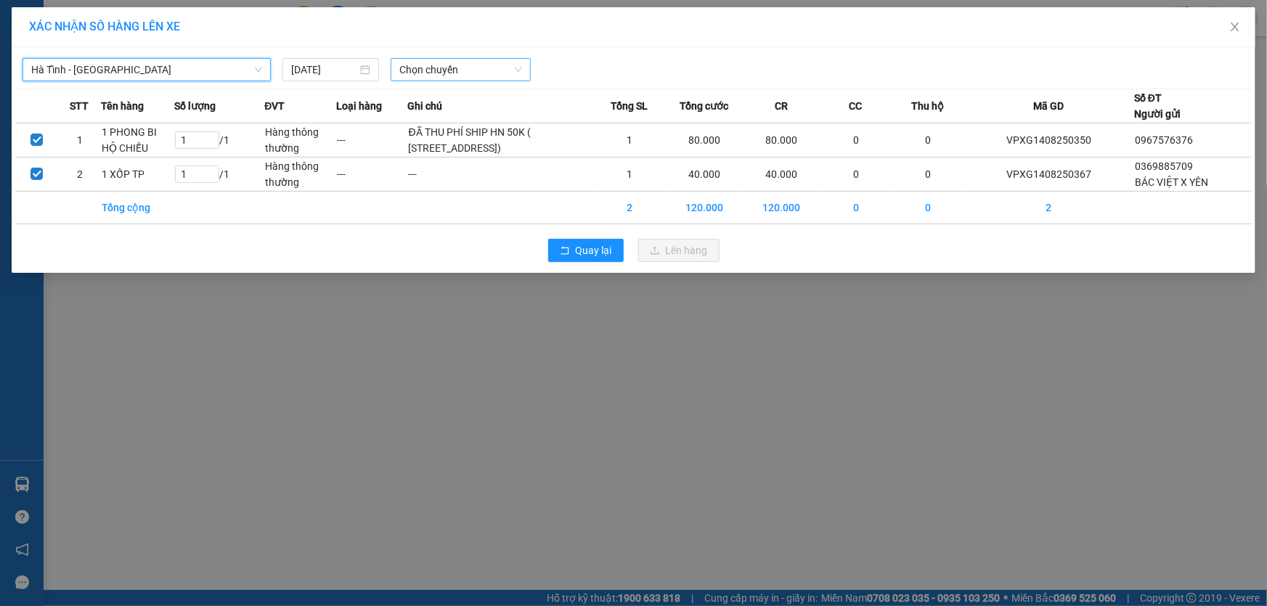
click at [404, 78] on span "Chọn chuyến" at bounding box center [460, 70] width 123 height 22
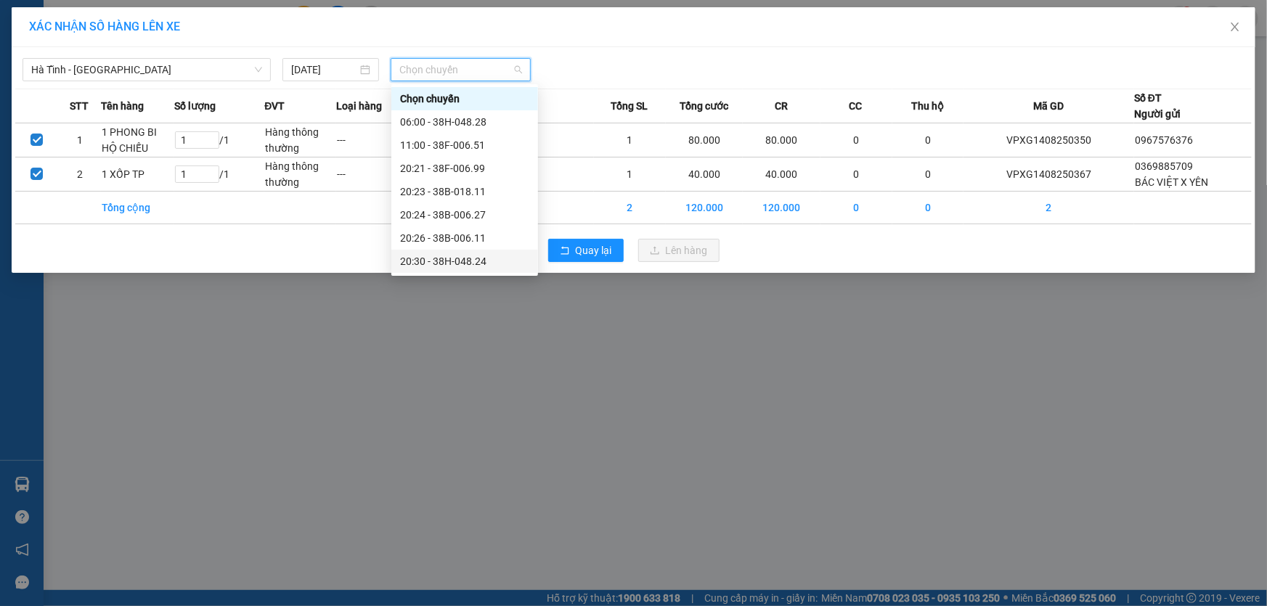
click at [474, 261] on div "20:30 - 38H-048.24" at bounding box center [464, 261] width 129 height 16
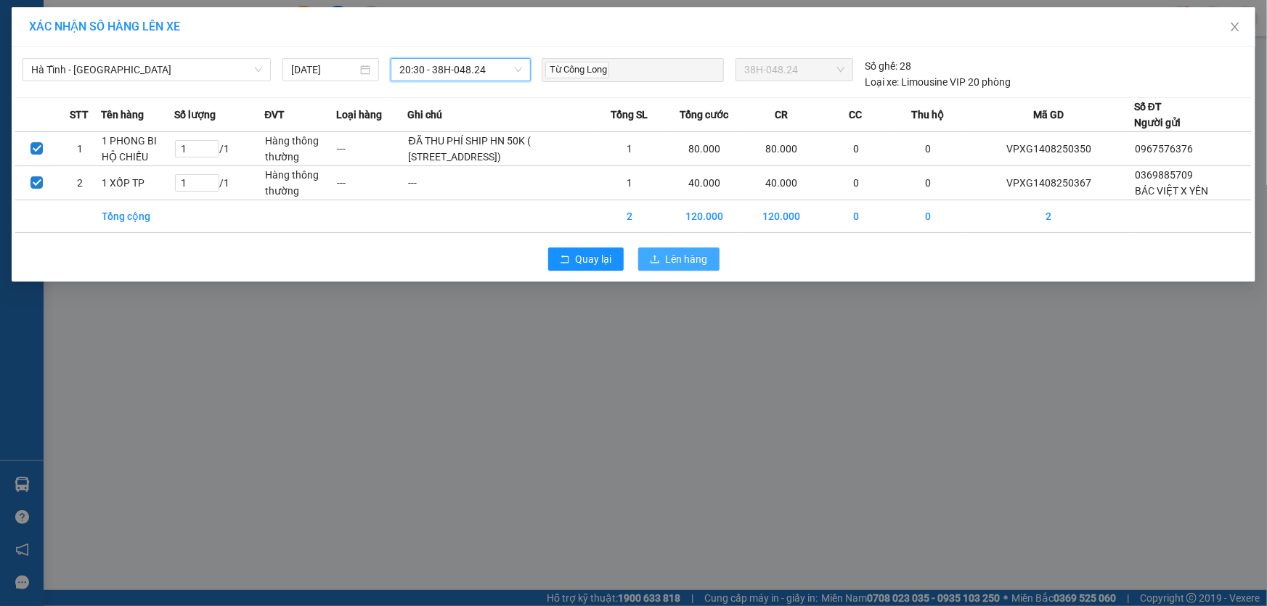
click at [682, 267] on span "Lên hàng" at bounding box center [687, 259] width 42 height 16
